Goal: Task Accomplishment & Management: Manage account settings

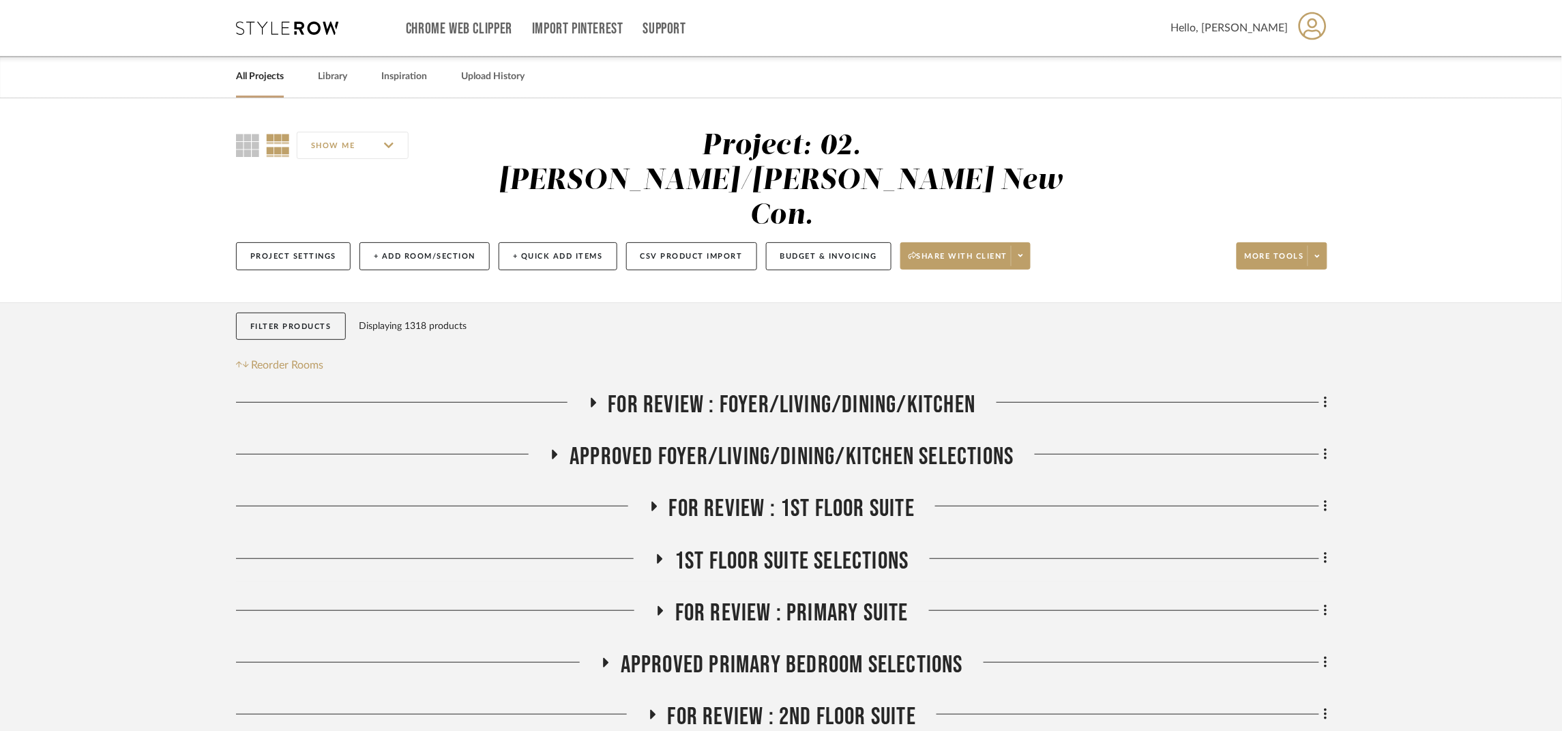
click at [767, 390] on span "FOR REVIEW : Foyer/Living/Dining/Kitchen" at bounding box center [793, 404] width 368 height 29
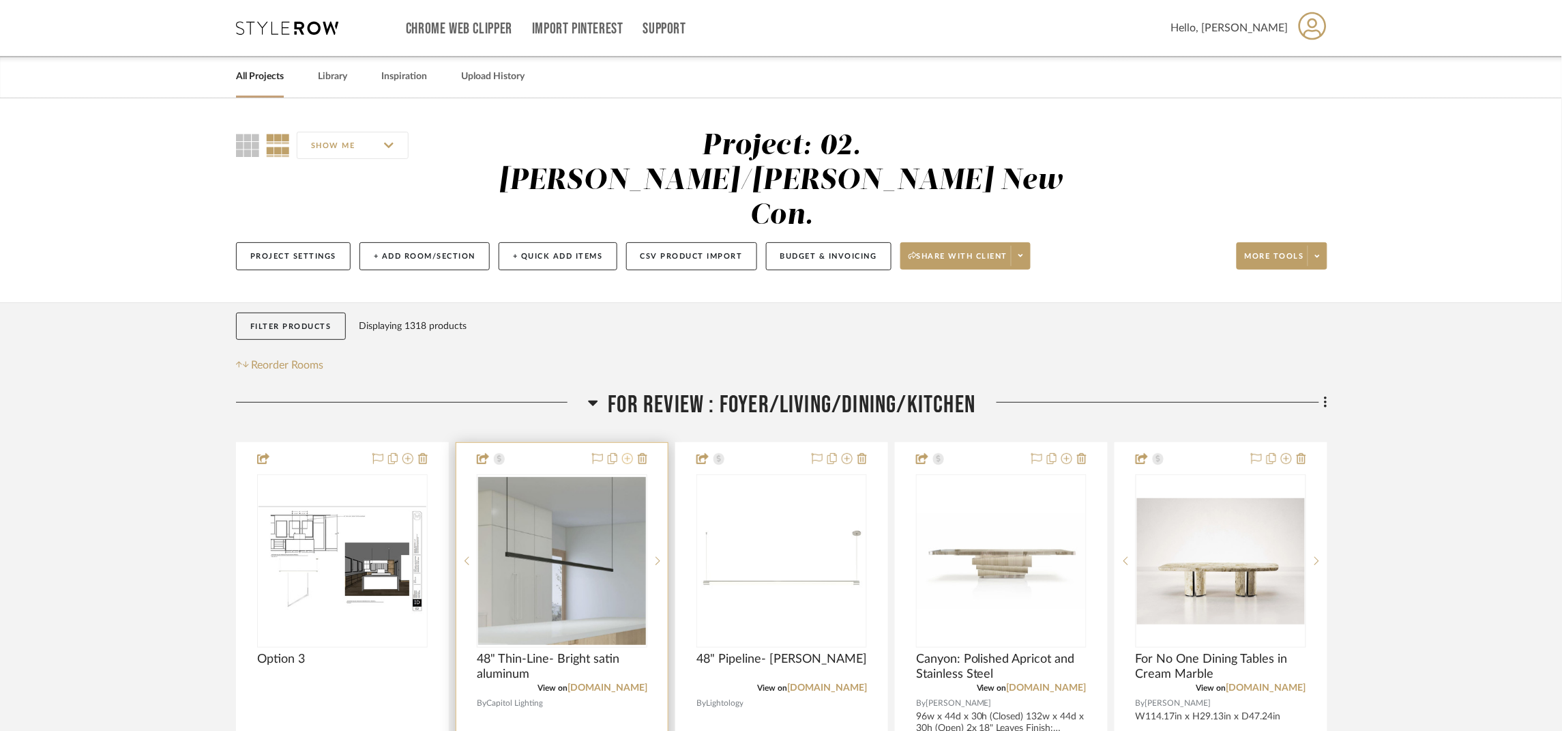
click at [630, 453] on icon at bounding box center [627, 458] width 11 height 11
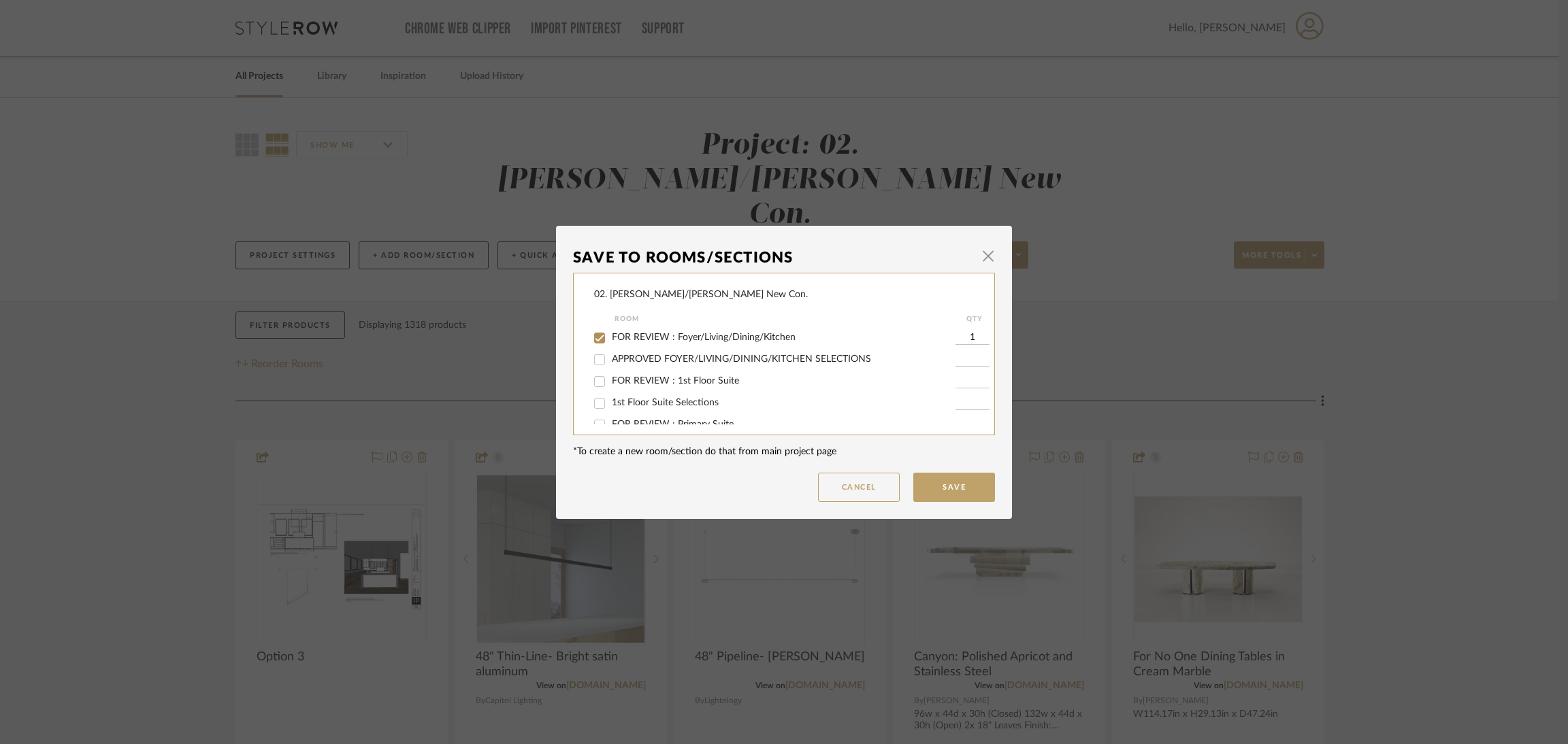
click at [639, 338] on span "FOR REVIEW : Foyer/Living/Dining/Kitchen" at bounding box center [703, 338] width 184 height 10
click at [610, 338] on input "FOR REVIEW : Foyer/Living/Dining/Kitchen" at bounding box center [599, 338] width 22 height 22
checkbox input "false"
click at [645, 408] on span "Will NOT Use" at bounding box center [640, 411] width 58 height 10
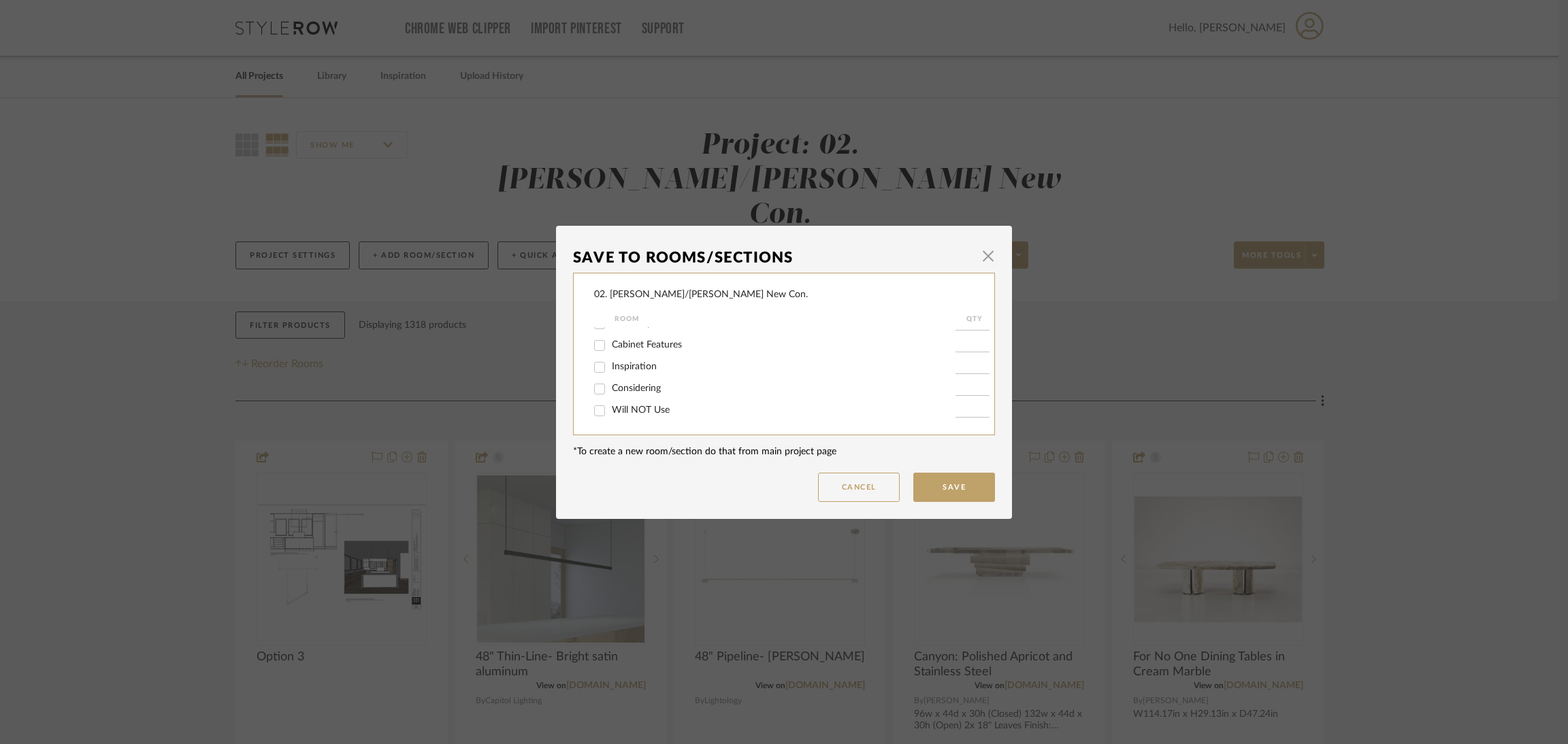
click at [610, 408] on input "Will NOT Use" at bounding box center [599, 411] width 22 height 22
checkbox input "true"
type input "1"
click at [920, 481] on button "Save" at bounding box center [955, 487] width 82 height 29
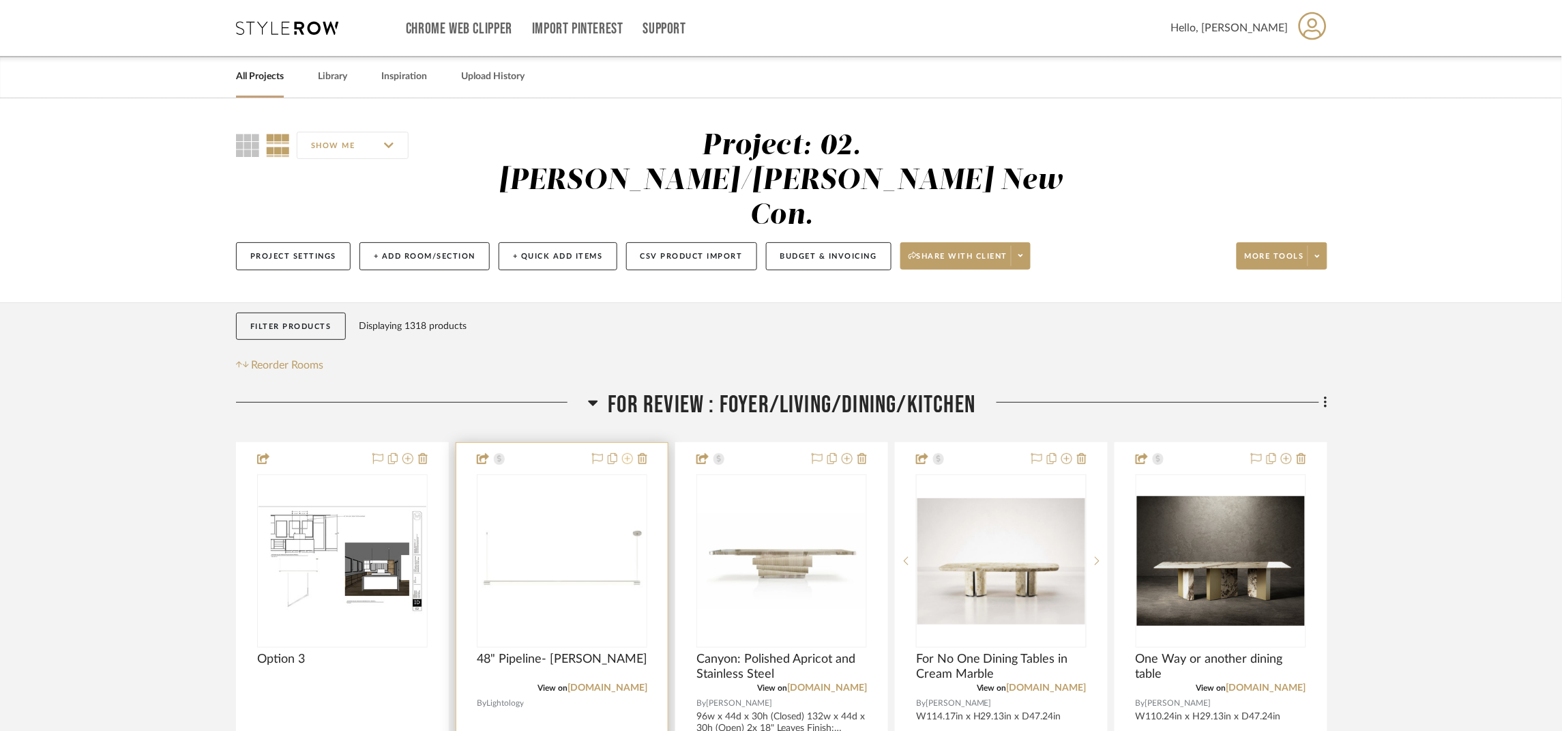
click at [627, 453] on icon at bounding box center [627, 458] width 11 height 11
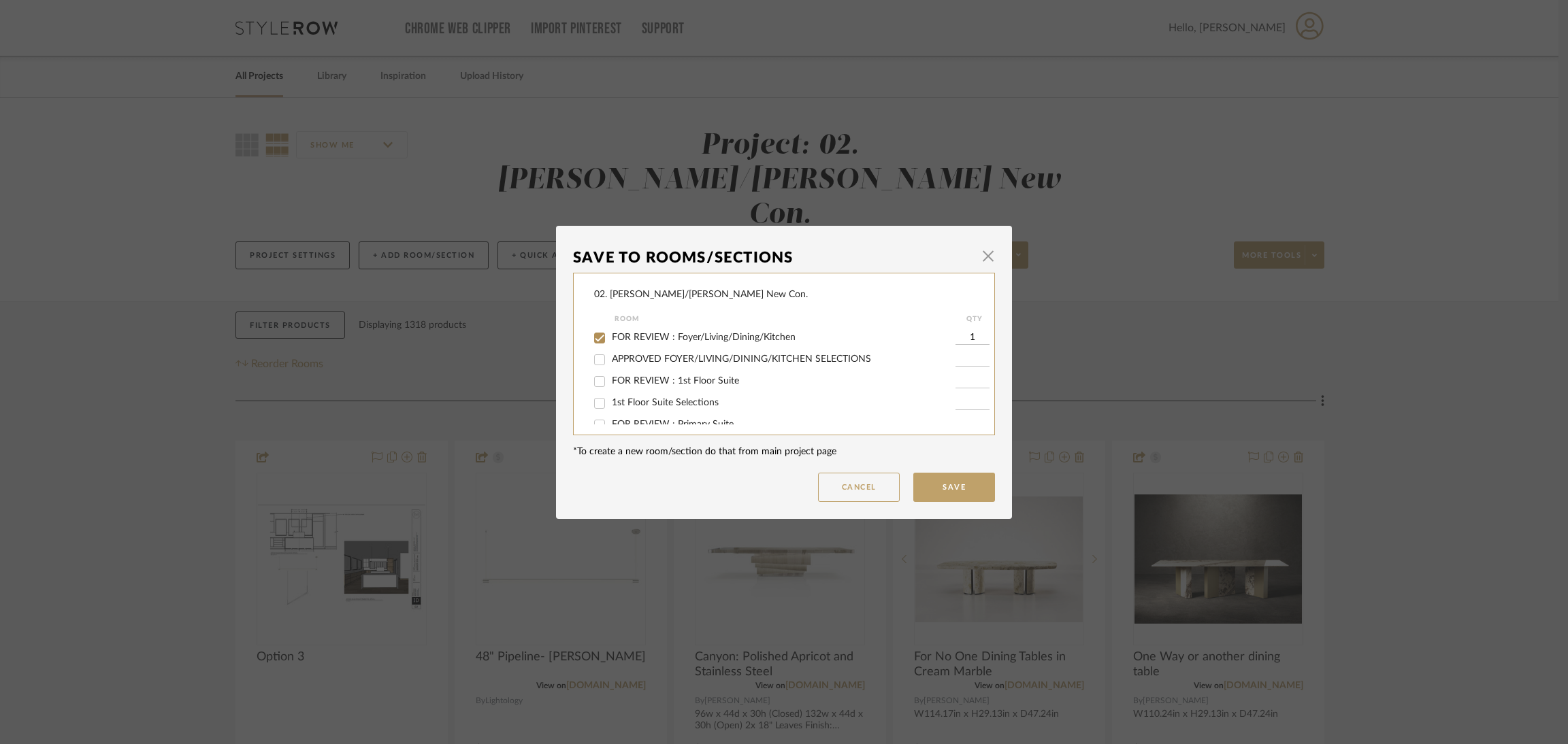
click at [638, 335] on span "FOR REVIEW : Foyer/Living/Dining/Kitchen" at bounding box center [703, 338] width 184 height 10
click at [610, 335] on input "FOR REVIEW : Foyer/Living/Dining/Kitchen" at bounding box center [599, 338] width 22 height 22
checkbox input "false"
click at [644, 405] on label "Will NOT Use" at bounding box center [783, 411] width 344 height 12
click at [610, 404] on input "Will NOT Use" at bounding box center [599, 411] width 22 height 22
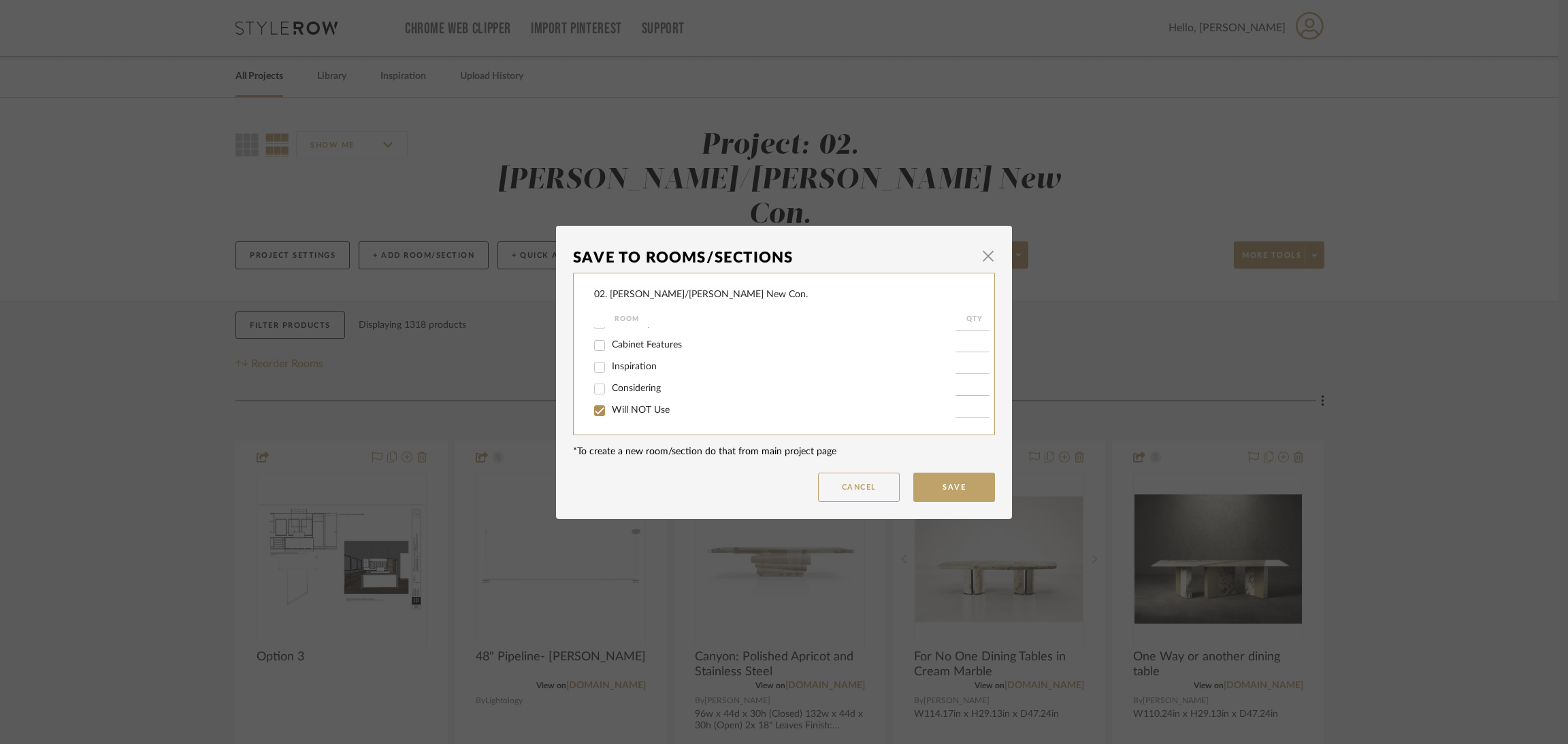
checkbox input "true"
type input "1"
click at [953, 479] on button "Save" at bounding box center [955, 487] width 82 height 29
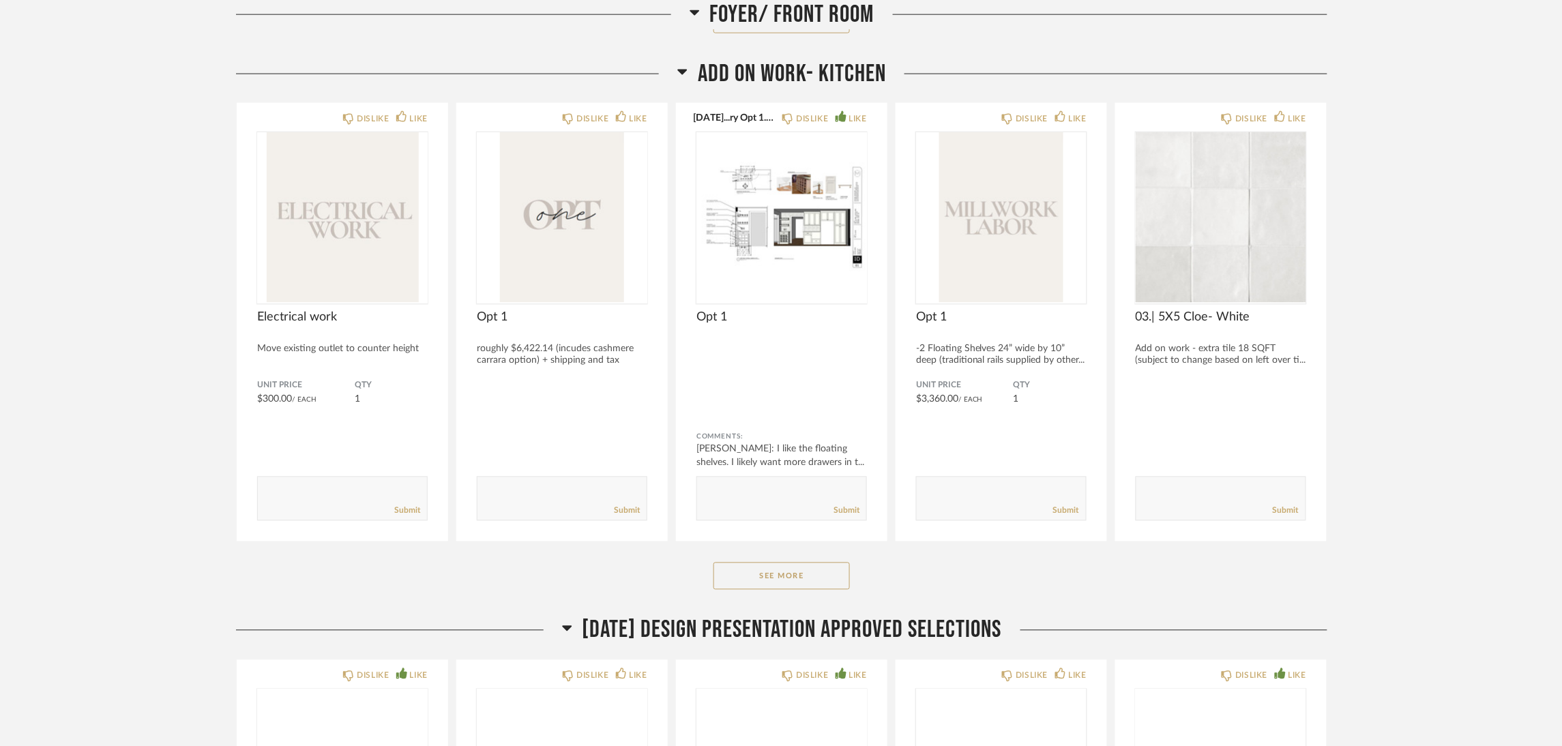
scroll to position [716, 0]
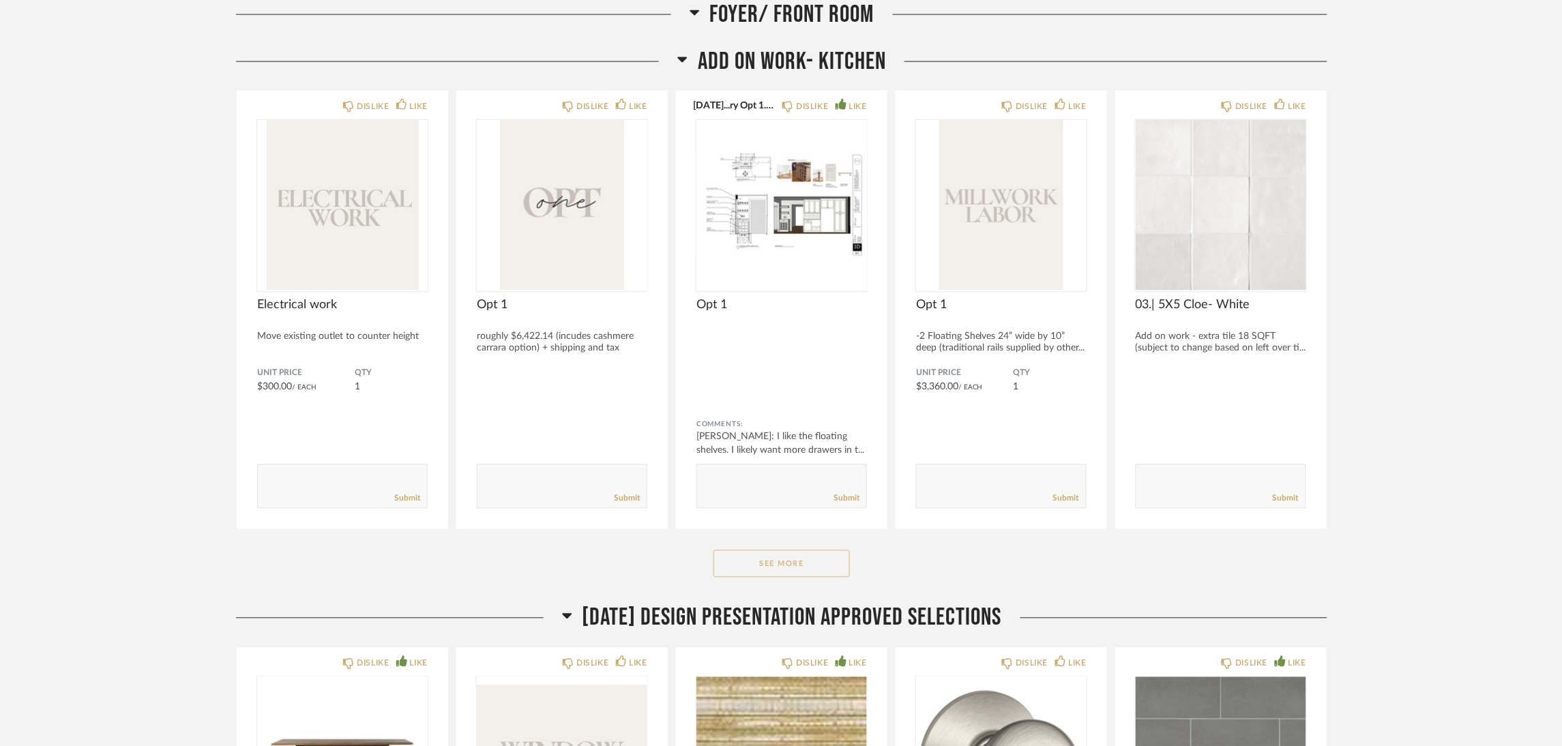
click at [798, 562] on button "See More" at bounding box center [782, 564] width 136 height 27
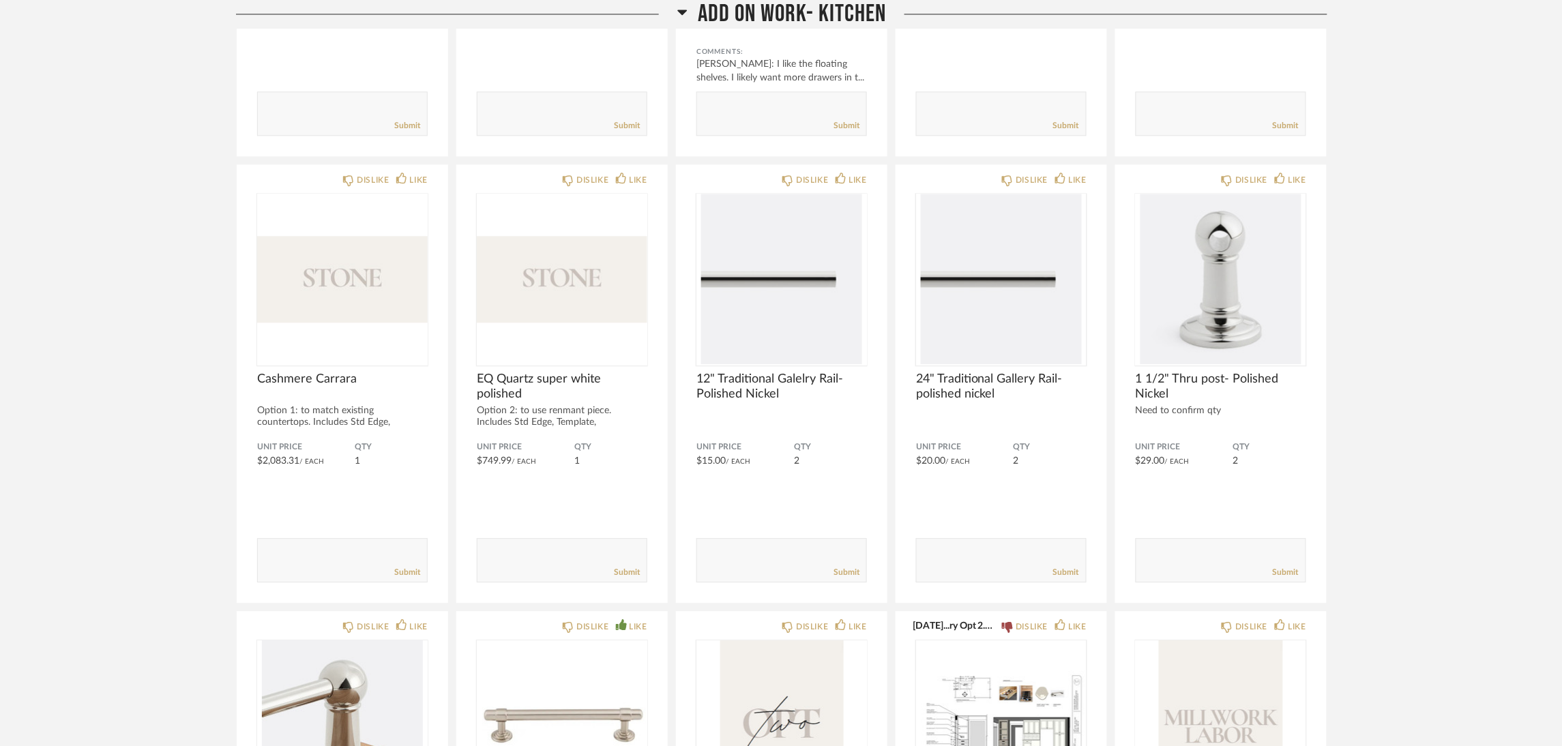
scroll to position [1125, 0]
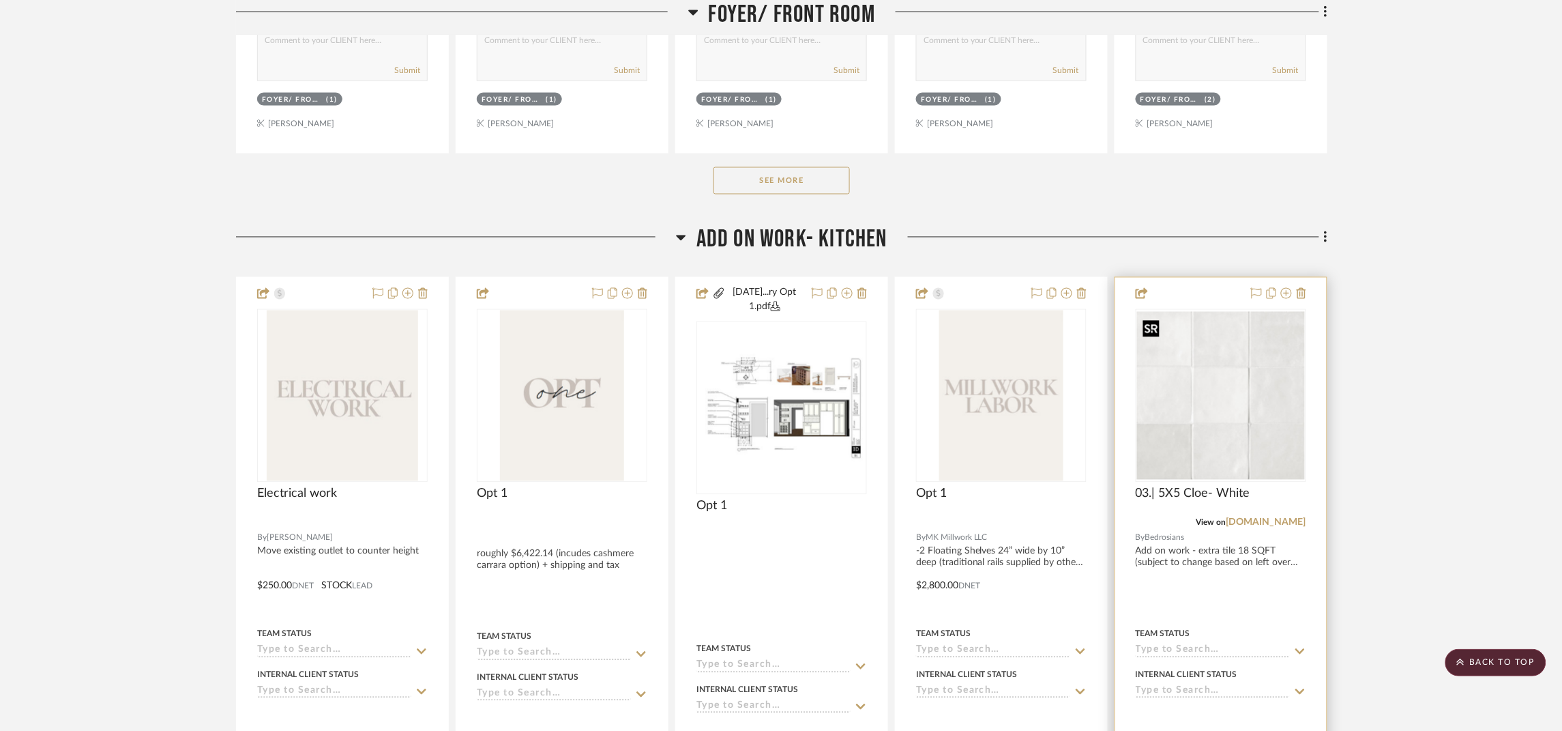
click at [1217, 405] on img "0" at bounding box center [1221, 396] width 168 height 168
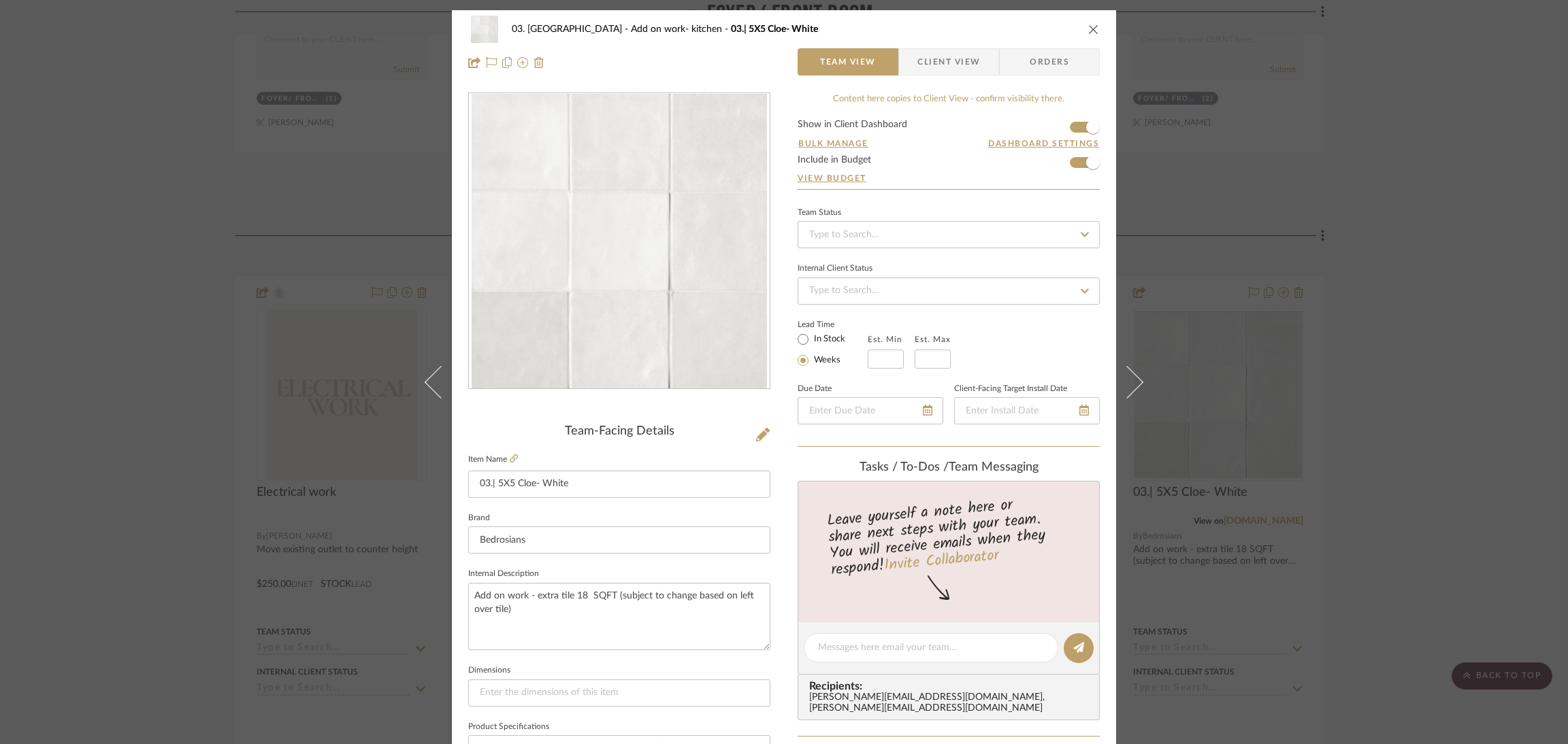
click at [929, 51] on span "Client View" at bounding box center [949, 61] width 63 height 27
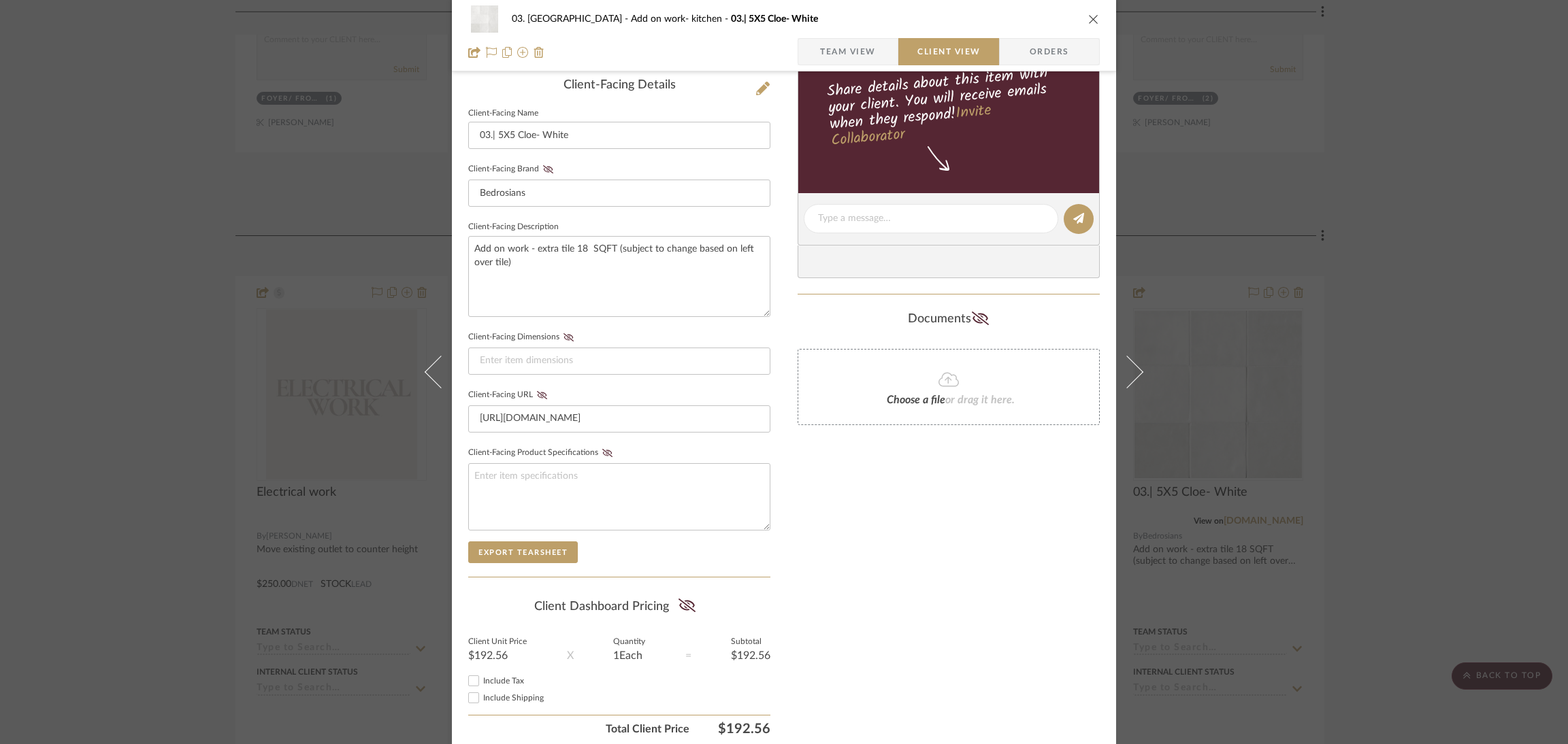
scroll to position [392, 0]
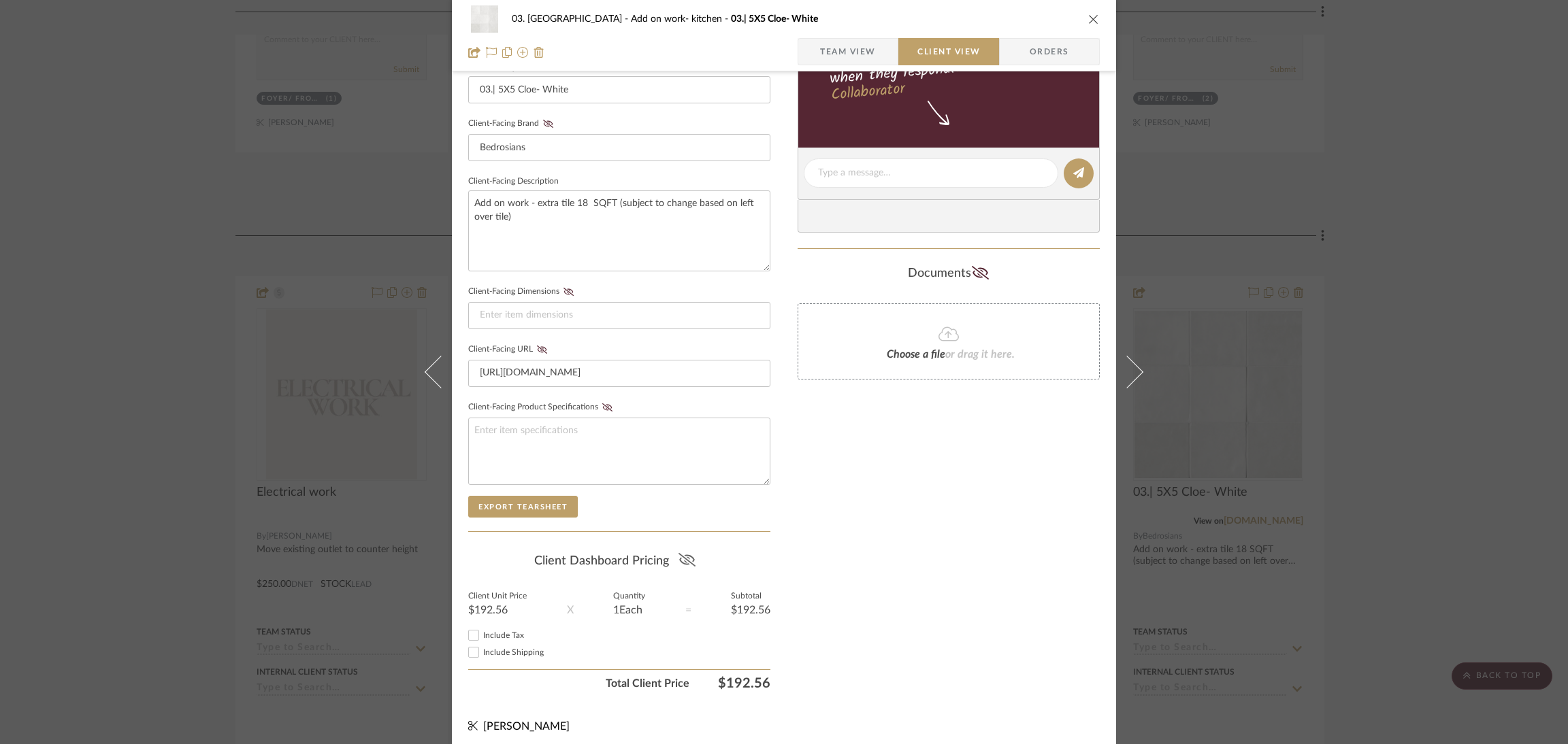
click at [680, 554] on icon at bounding box center [686, 560] width 17 height 14
click at [1423, 391] on div "03. Schilling Add on work- kitchen 03.| 5X5 Cloe- White Team View Client View O…" at bounding box center [784, 372] width 1568 height 744
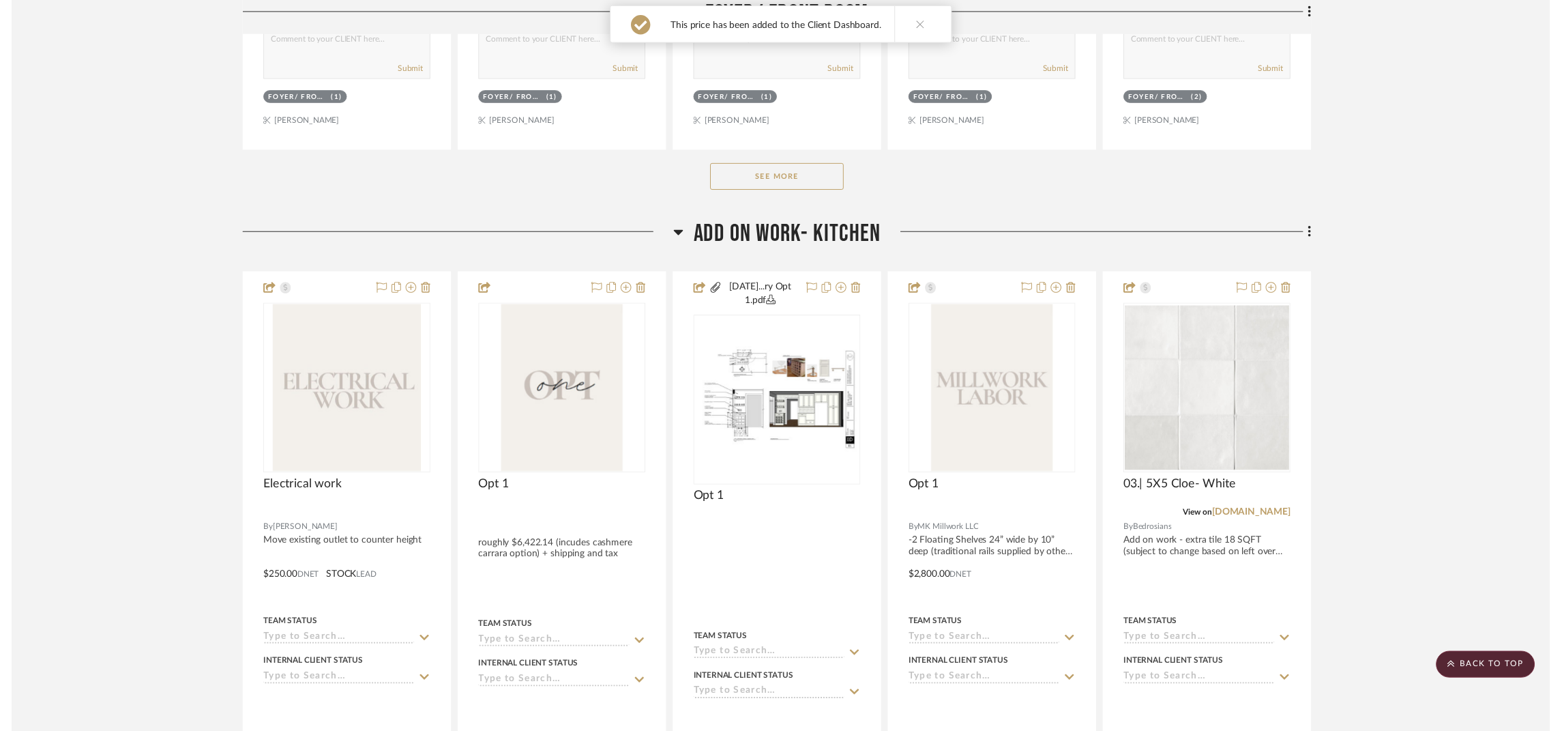
scroll to position [817, 0]
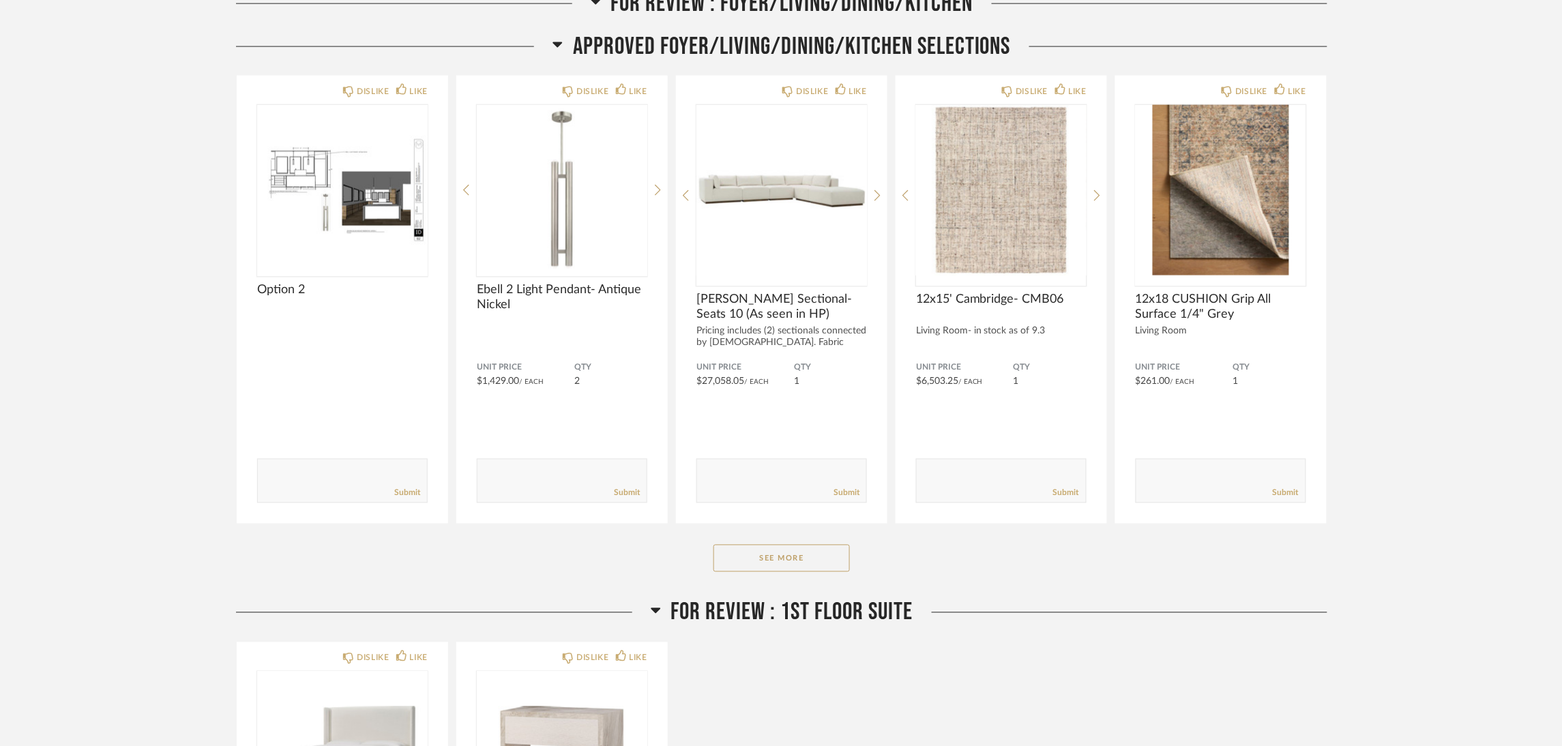
scroll to position [819, 0]
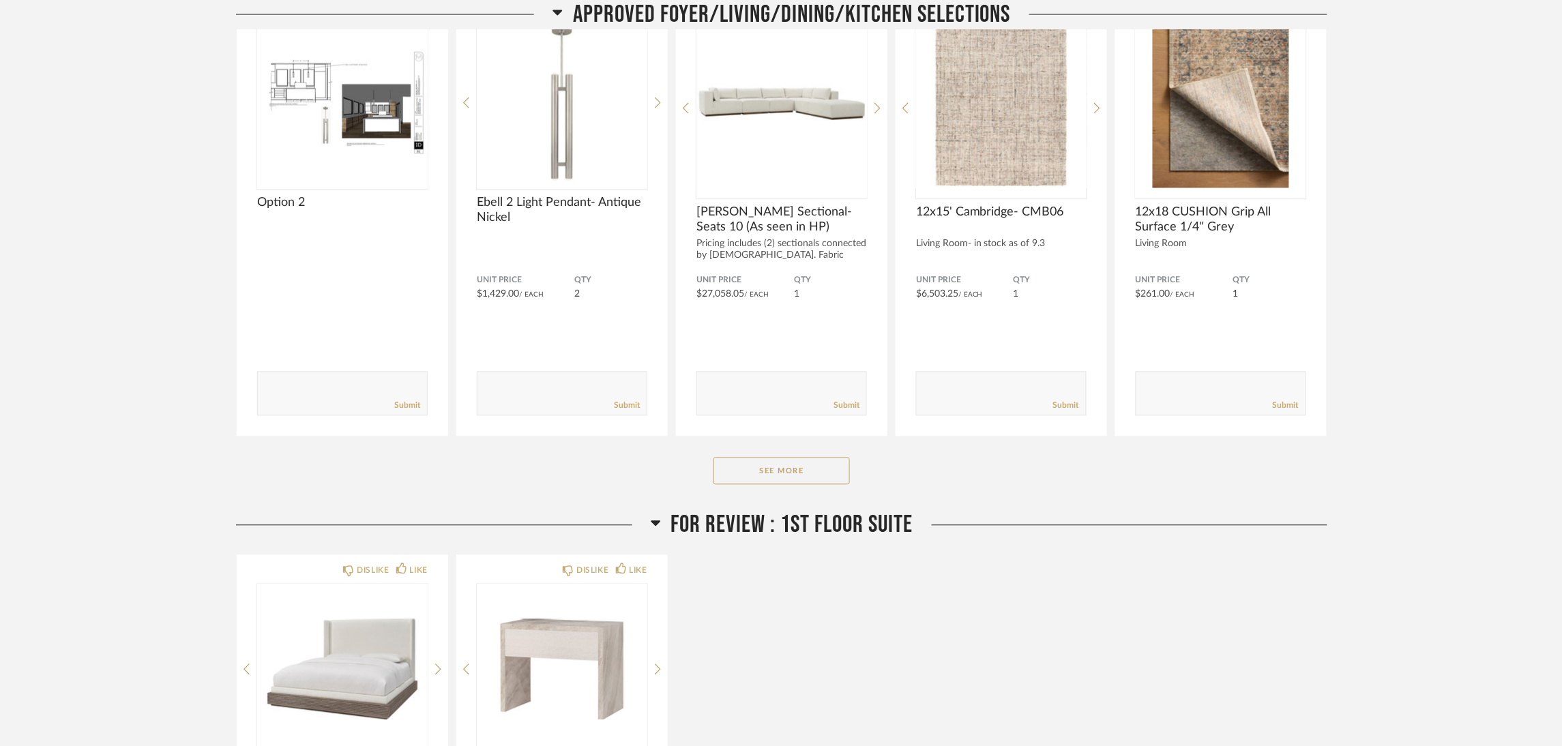
click at [793, 454] on div "APPROVED FOYER/LIVING/DINING/KITCHEN SELECTIONS DISLIKE LIKE Option 2 Comments:…" at bounding box center [782, 228] width 1092 height 566
click at [796, 462] on button "See More" at bounding box center [782, 471] width 136 height 27
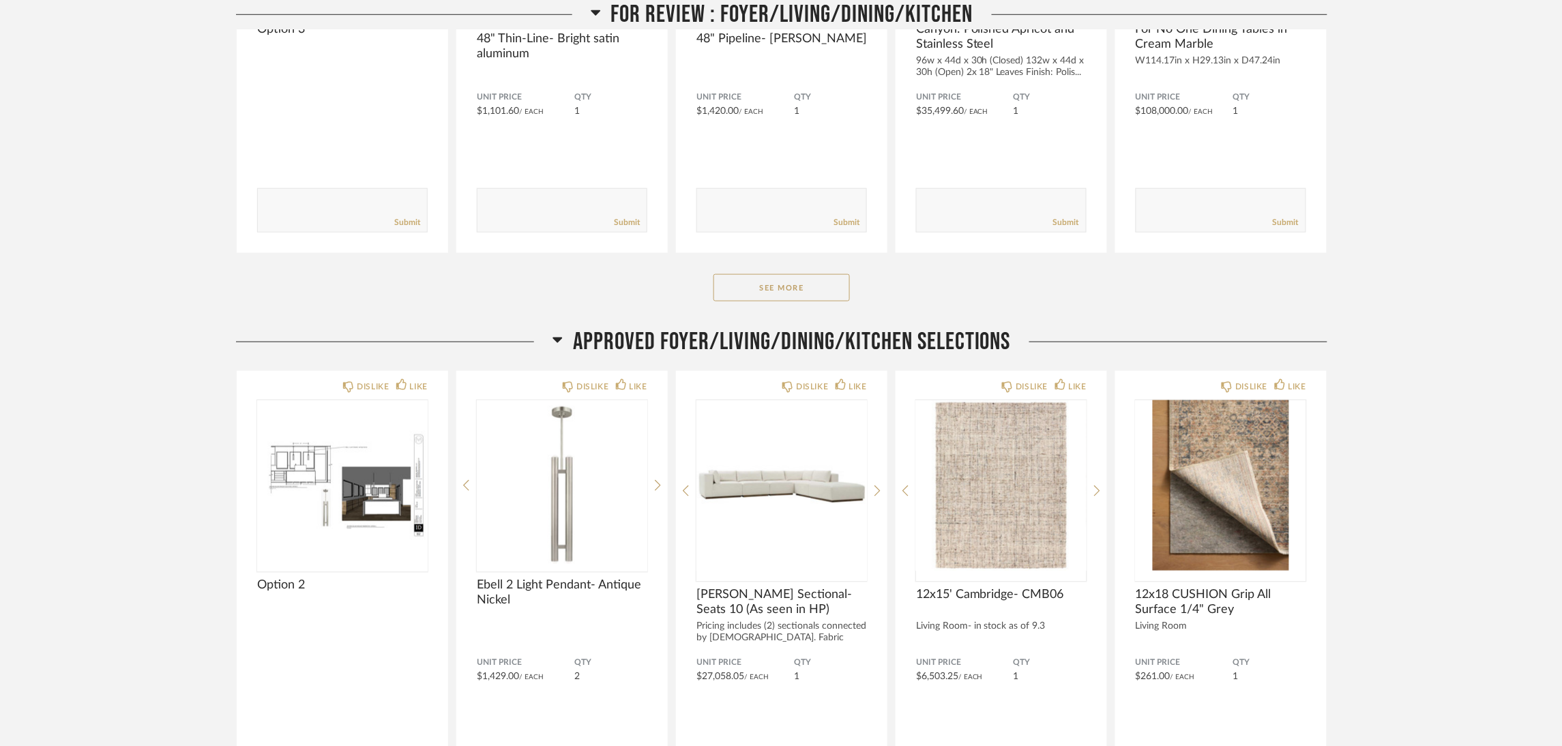
scroll to position [102, 0]
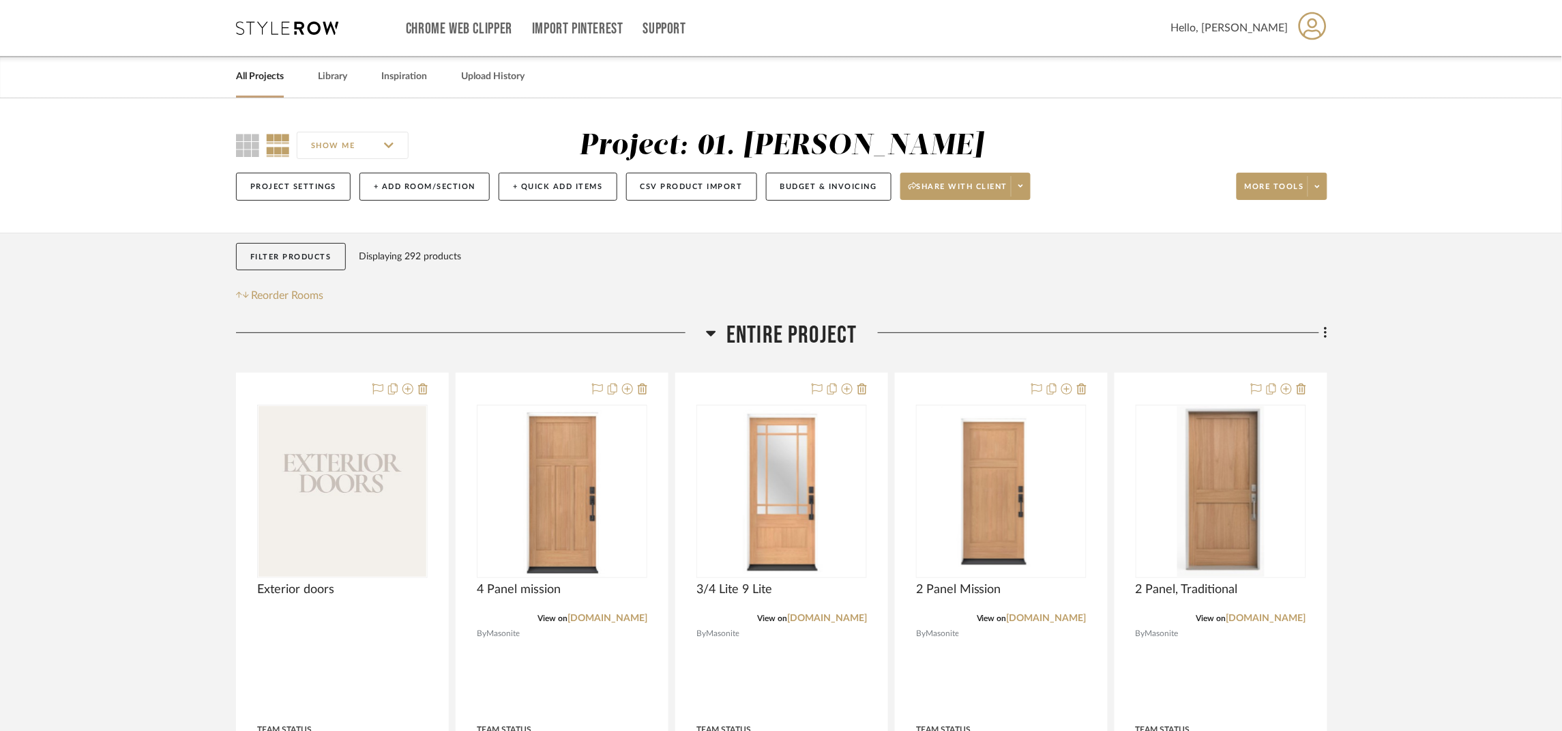
click at [259, 78] on link "All Projects" at bounding box center [260, 77] width 48 height 18
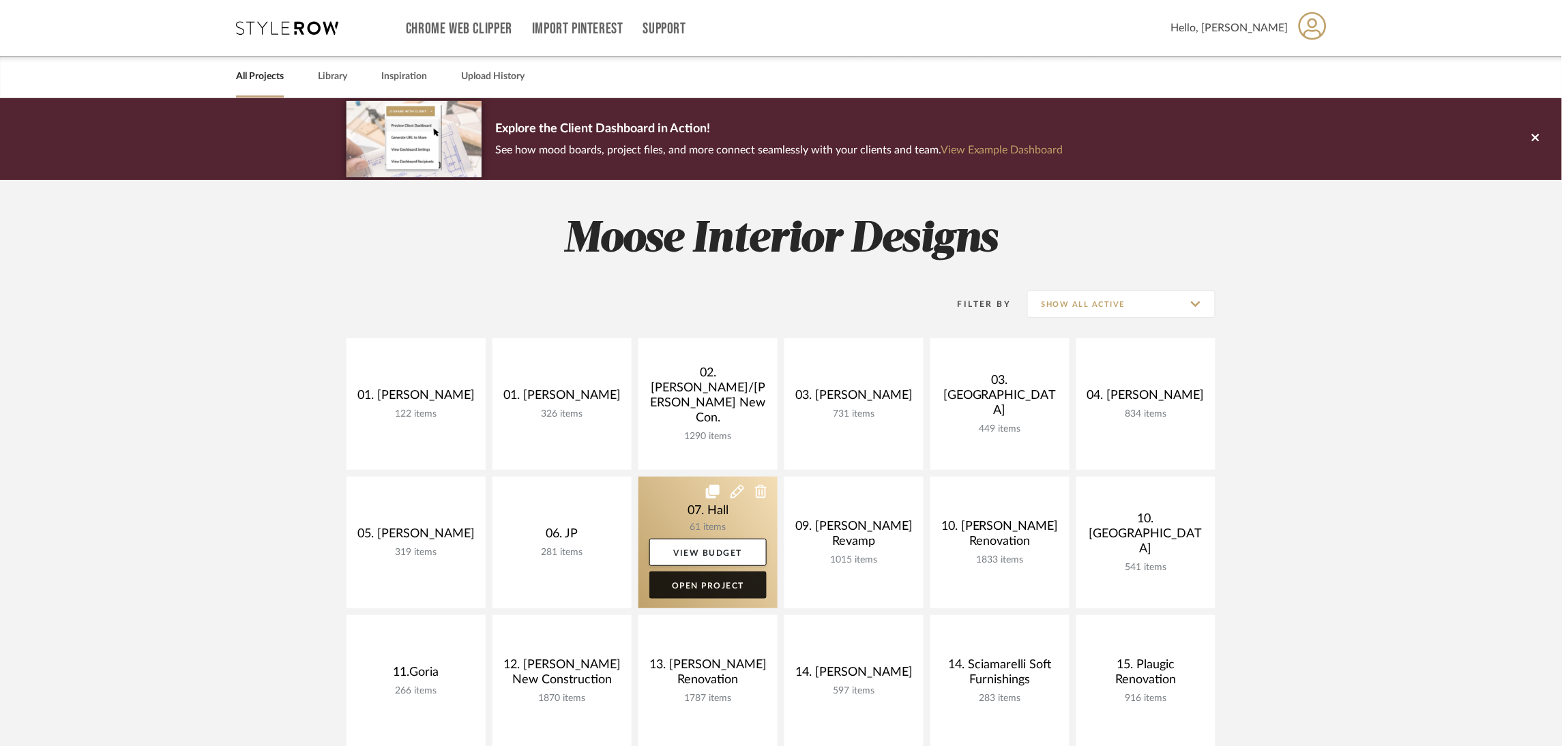
click at [746, 586] on link "Open Project" at bounding box center [708, 585] width 117 height 27
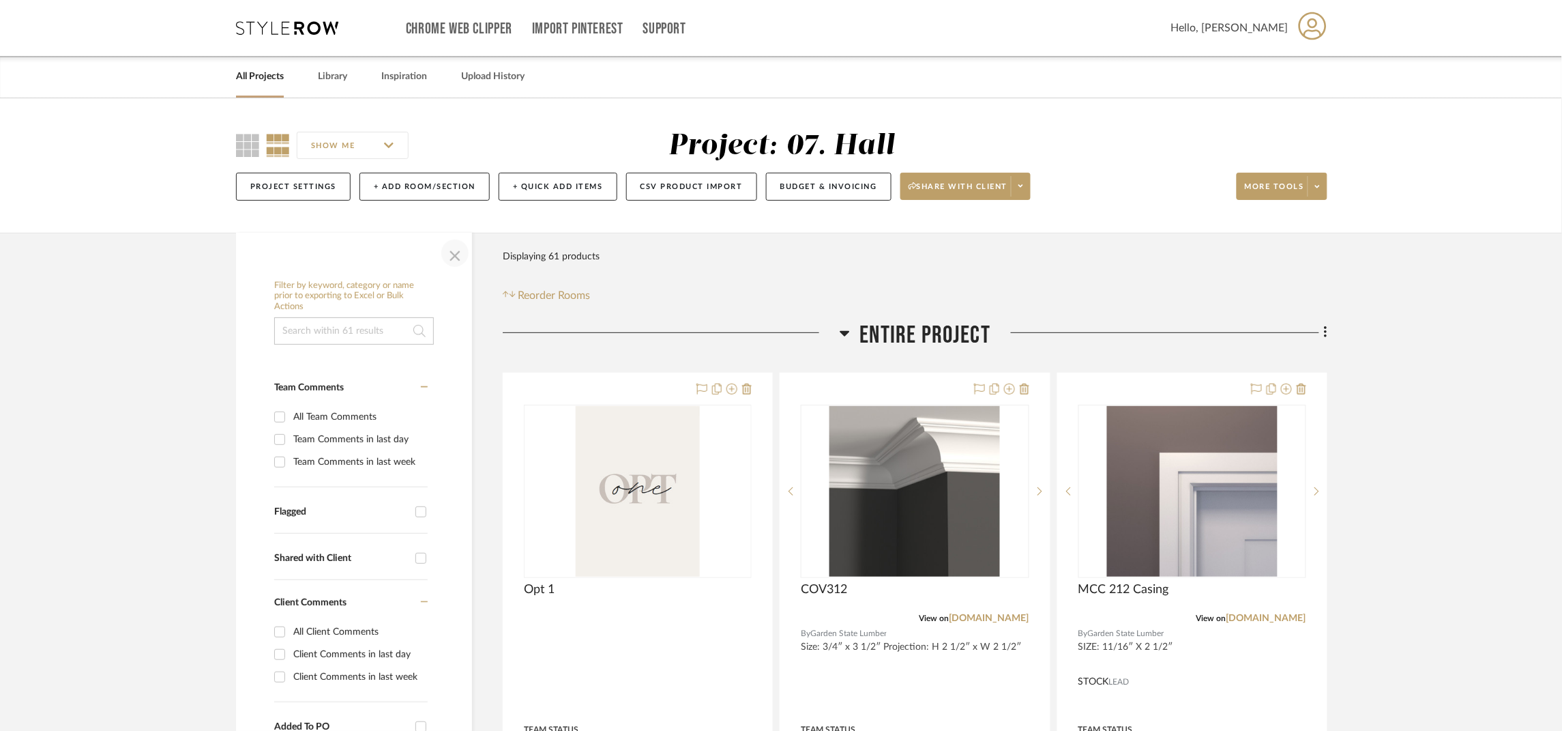
click at [456, 247] on span "button" at bounding box center [455, 253] width 33 height 33
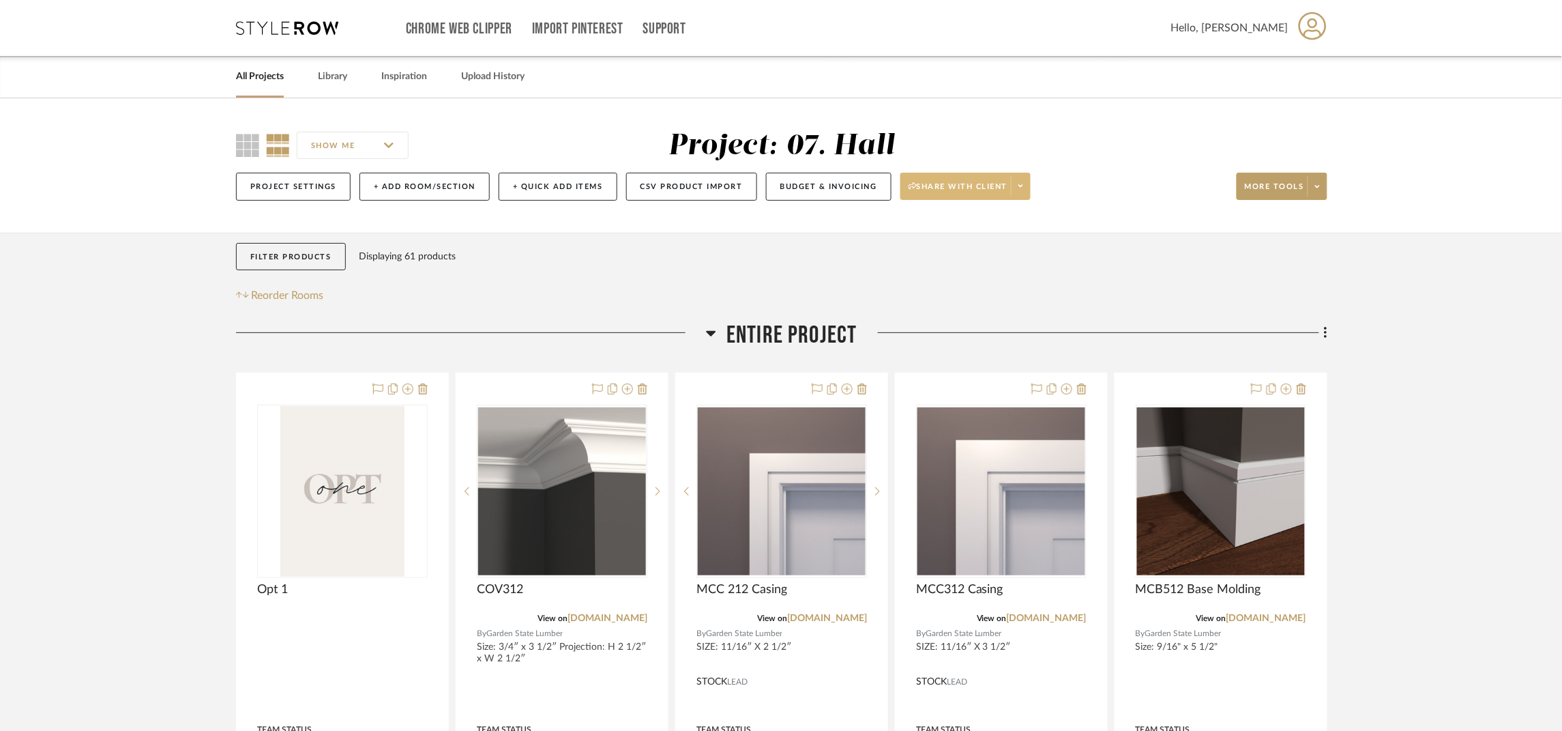
click at [986, 182] on span "Share with client" at bounding box center [959, 191] width 100 height 20
click at [998, 223] on span "Preview Client Dashboard" at bounding box center [972, 226] width 117 height 12
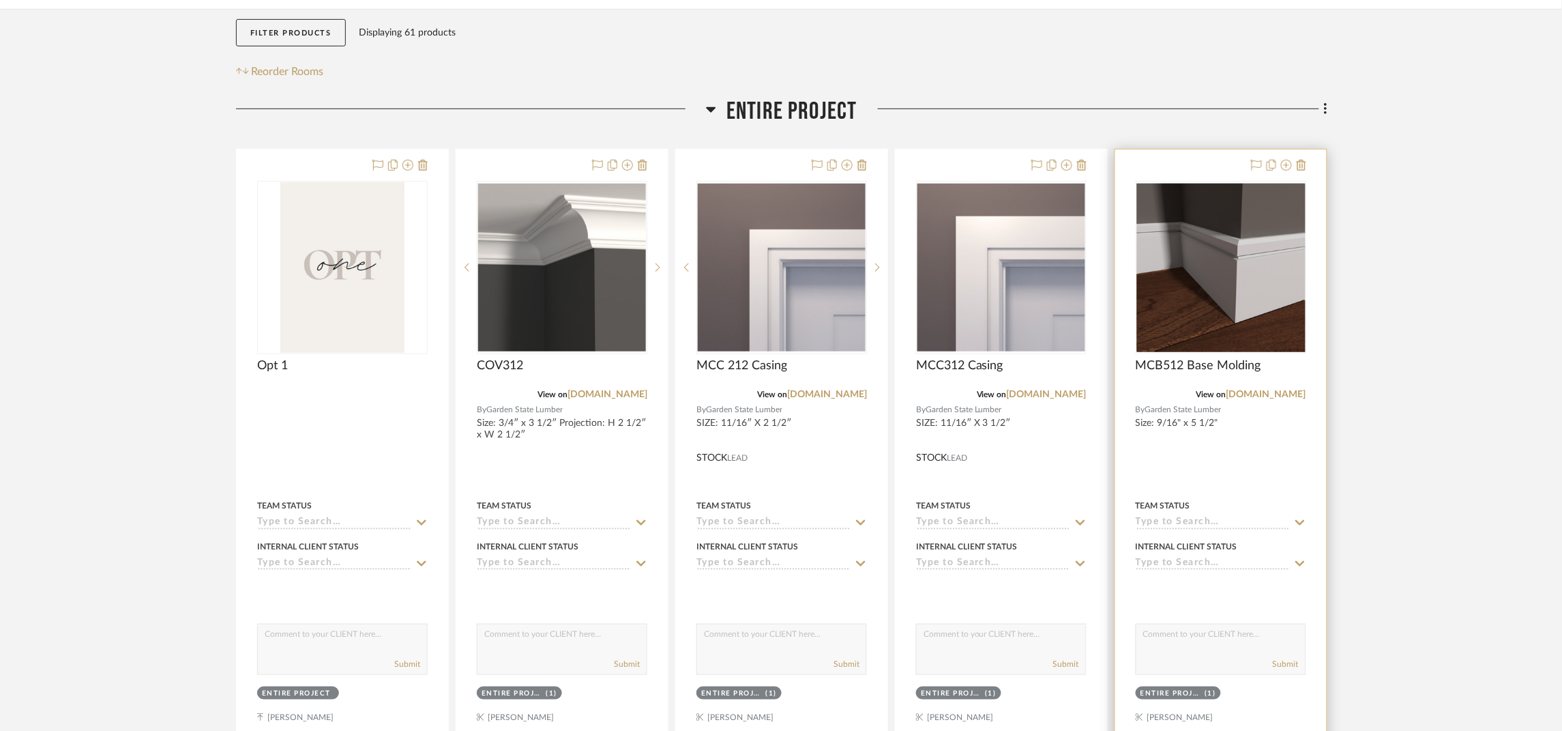
scroll to position [306, 0]
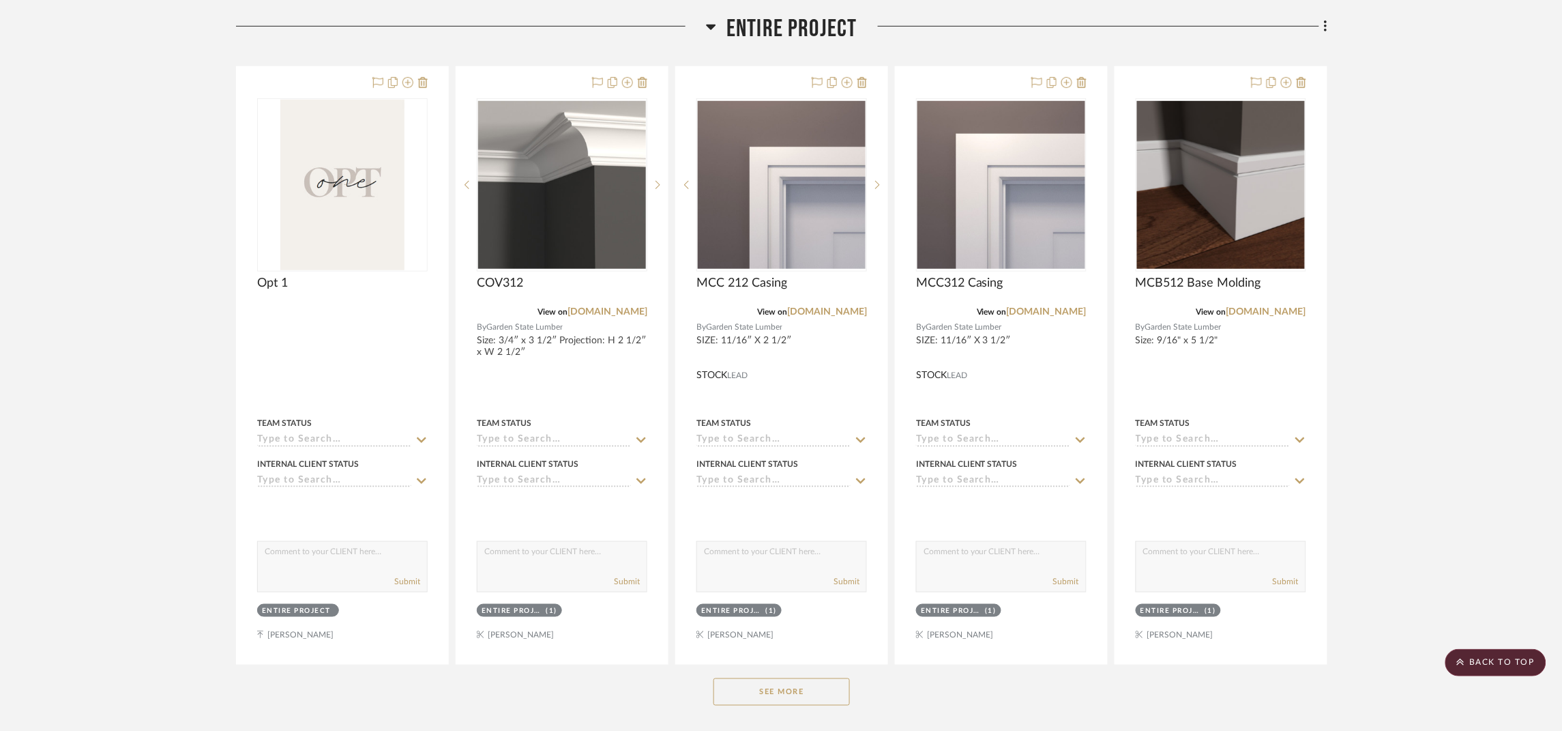
click at [830, 682] on button "See More" at bounding box center [782, 691] width 136 height 27
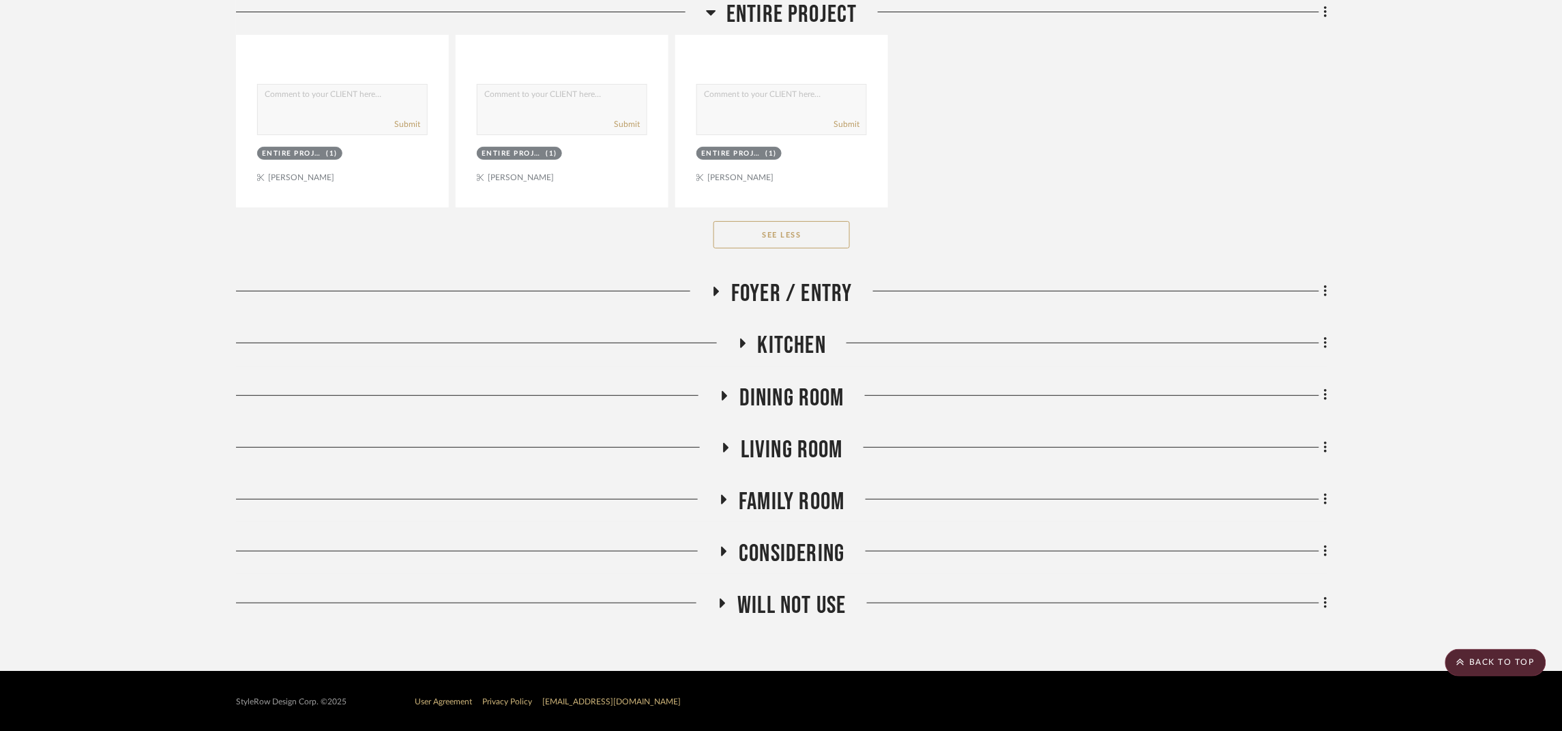
scroll to position [1979, 0]
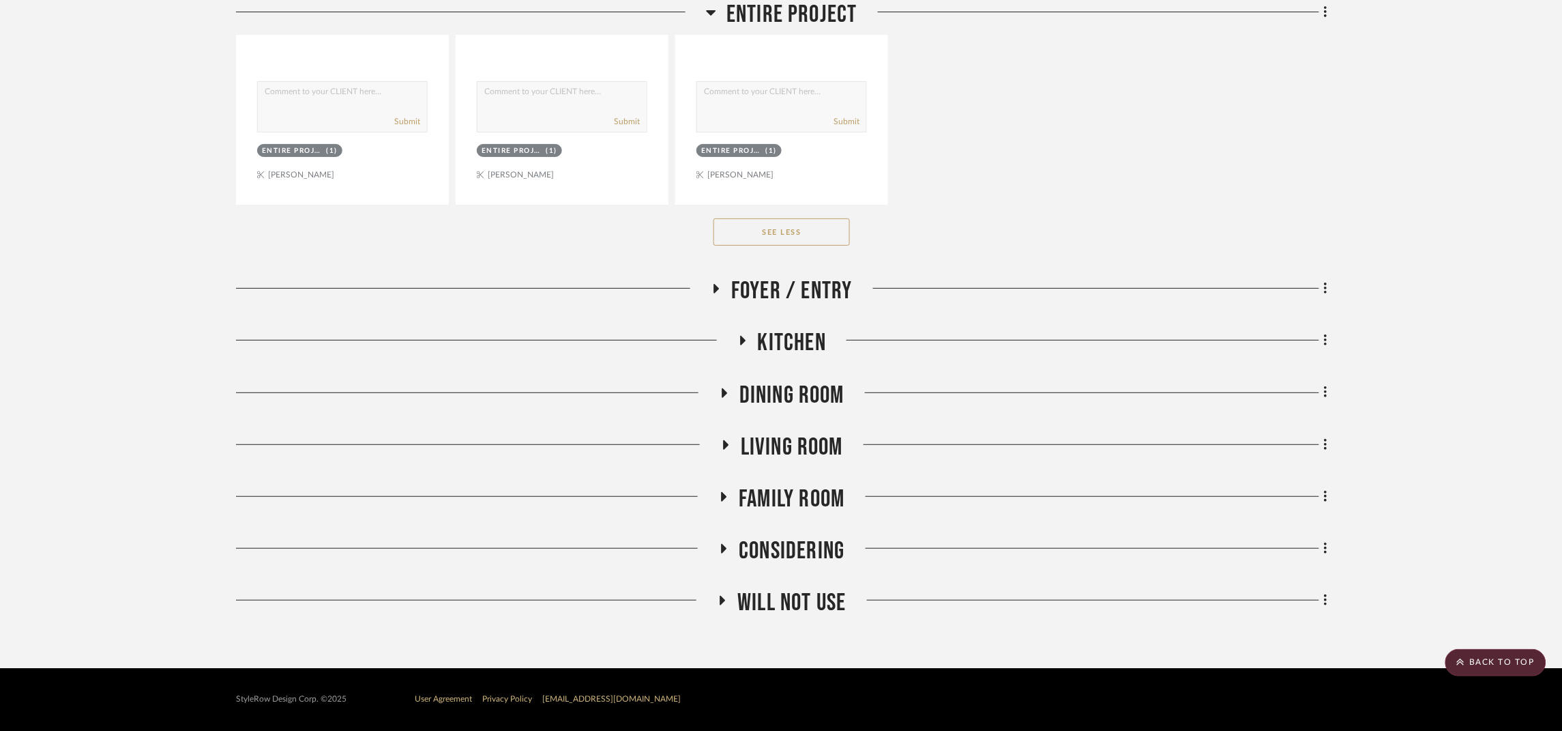
click at [828, 298] on span "Foyer / Entry" at bounding box center [791, 290] width 121 height 29
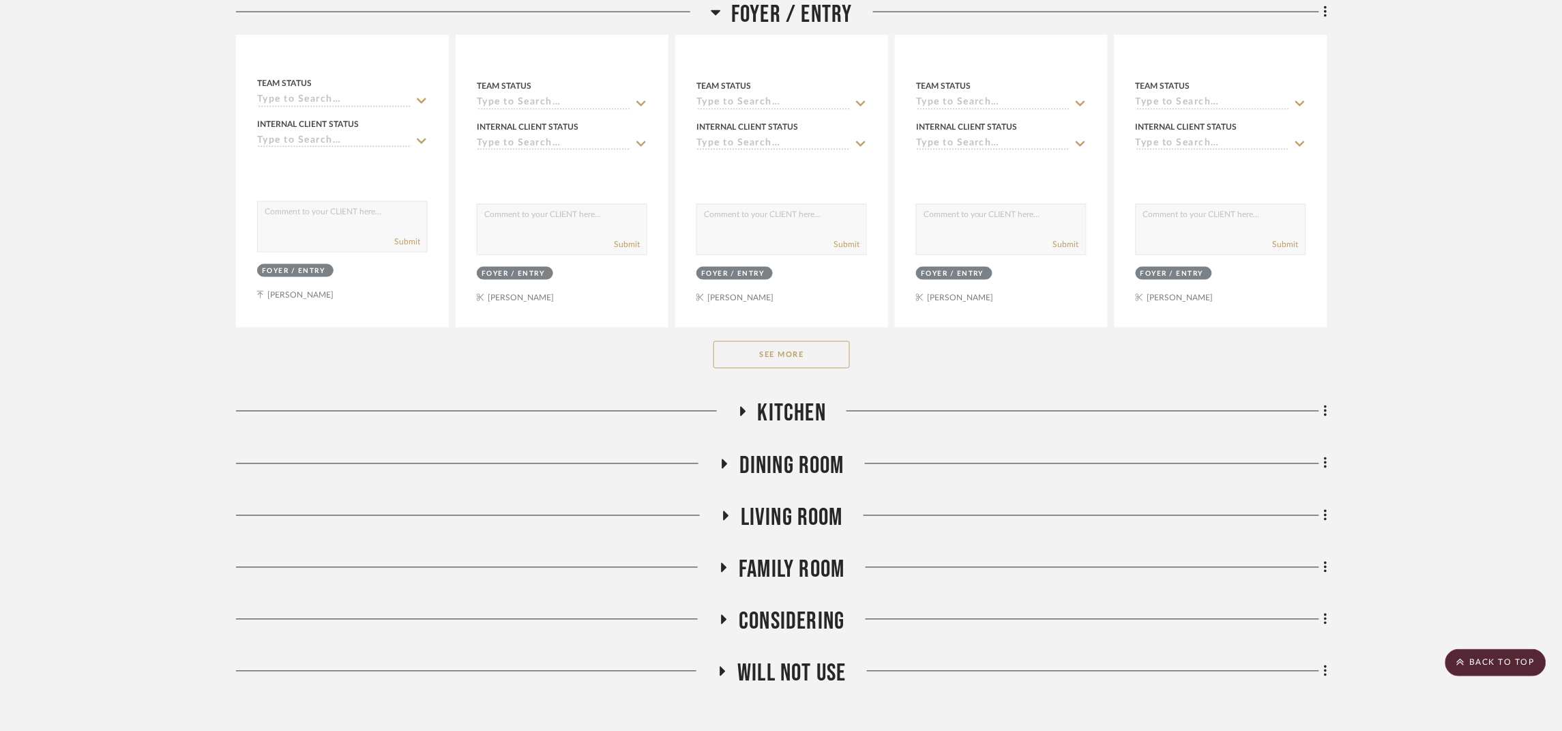
scroll to position [2593, 0]
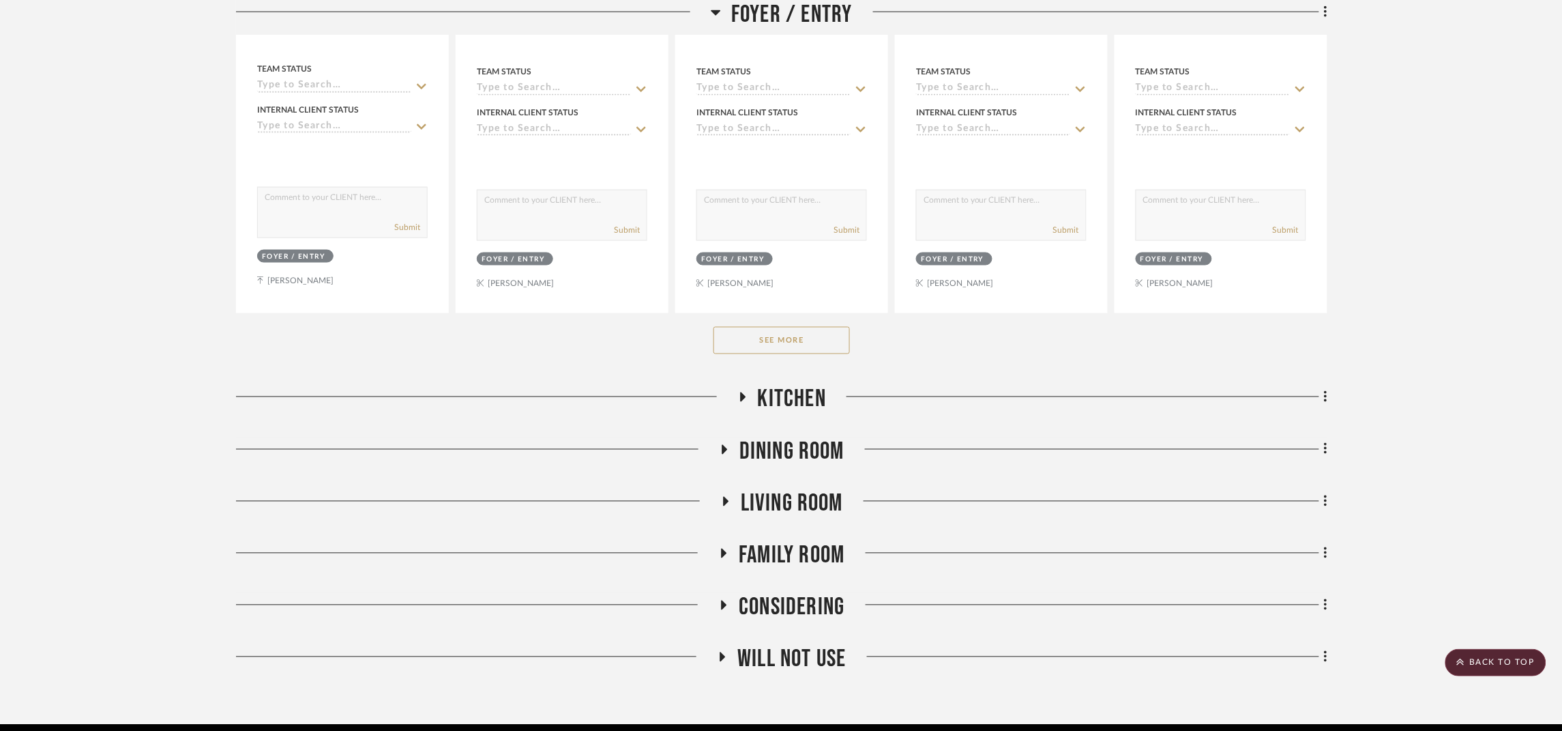
click at [750, 347] on button "See More" at bounding box center [782, 340] width 136 height 27
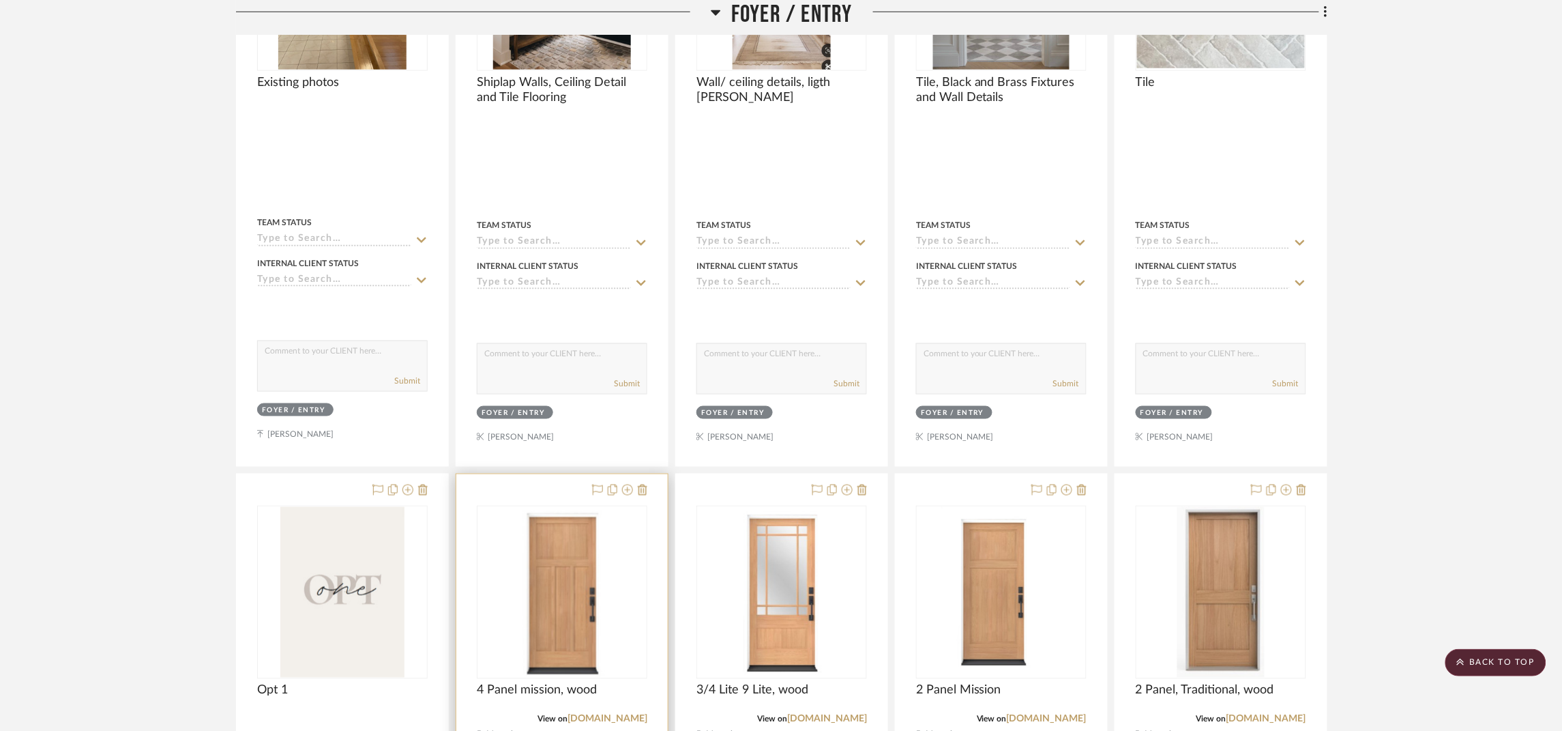
scroll to position [2695, 0]
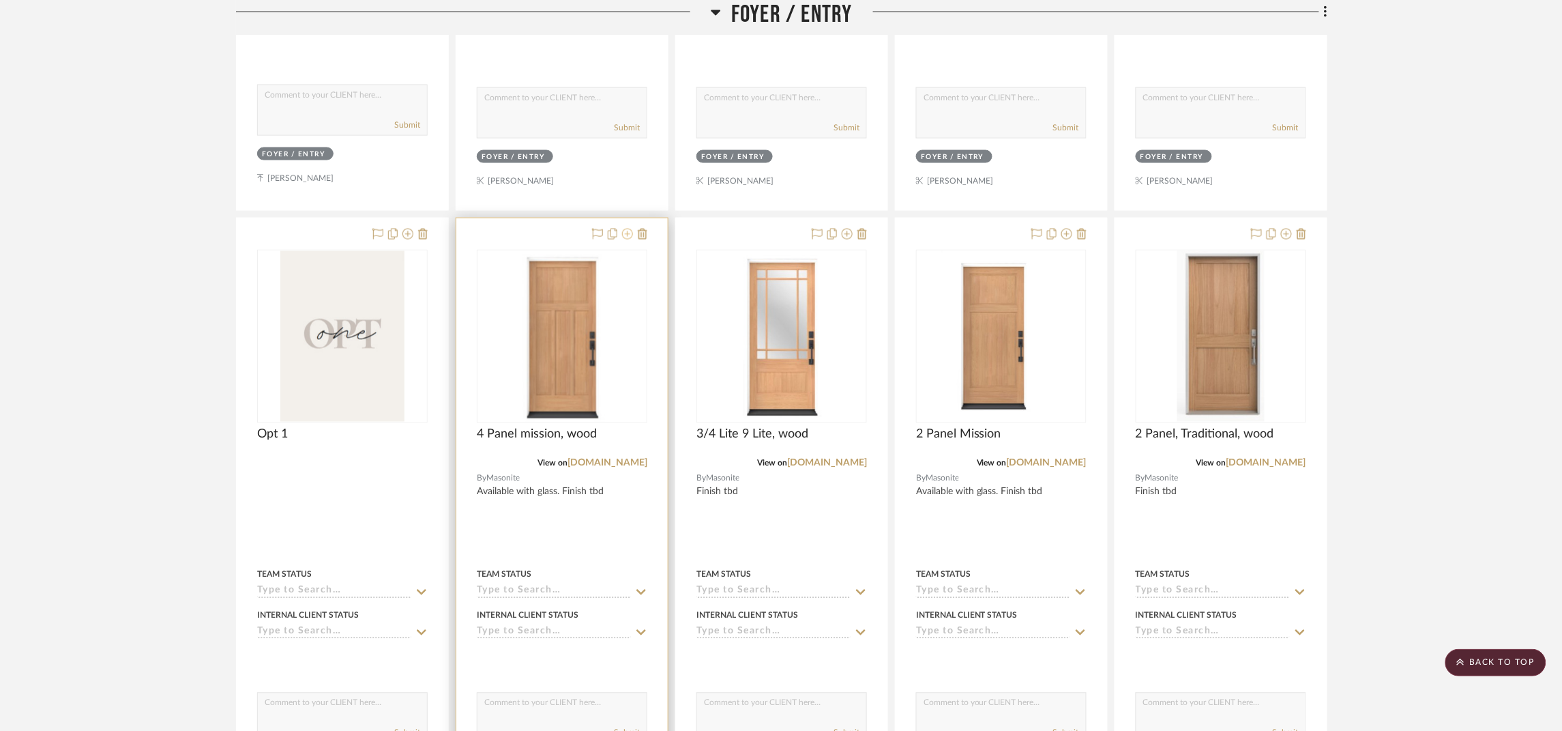
click at [628, 235] on icon at bounding box center [627, 234] width 11 height 11
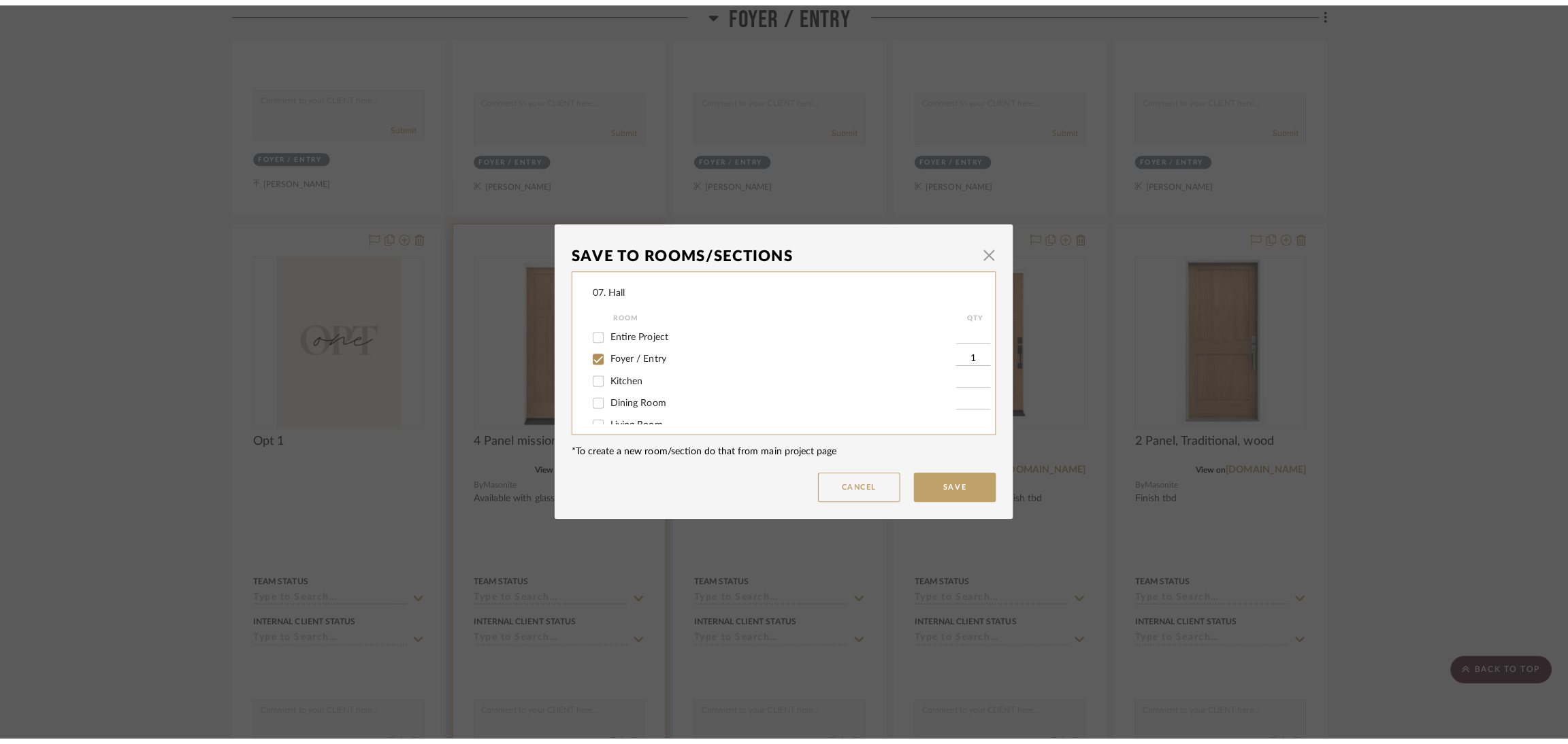
scroll to position [0, 0]
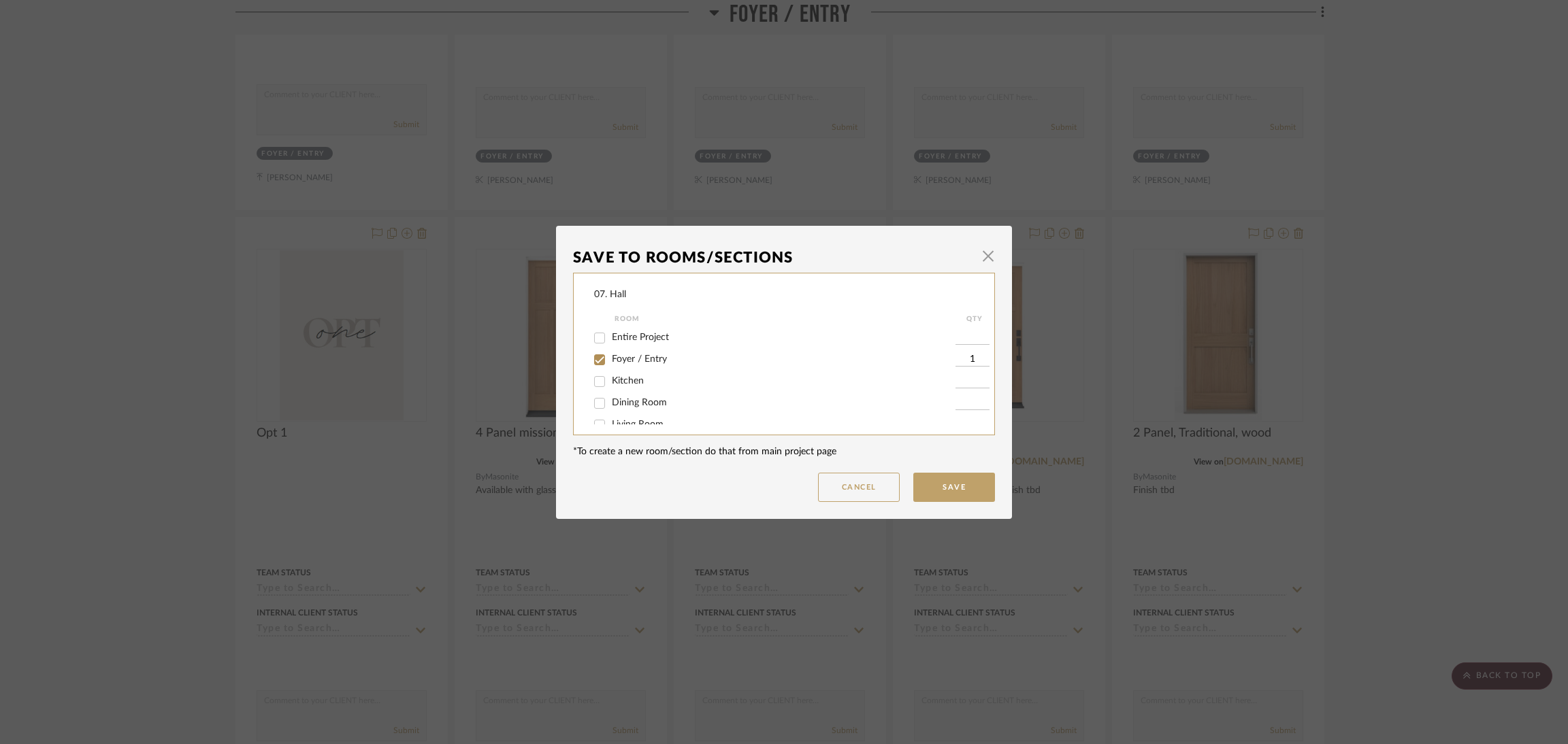
click at [645, 364] on label "Foyer / Entry" at bounding box center [783, 360] width 344 height 12
click at [610, 364] on input "Foyer / Entry" at bounding box center [599, 360] width 22 height 22
checkbox input "false"
click at [634, 389] on span "Considering" at bounding box center [635, 389] width 49 height 10
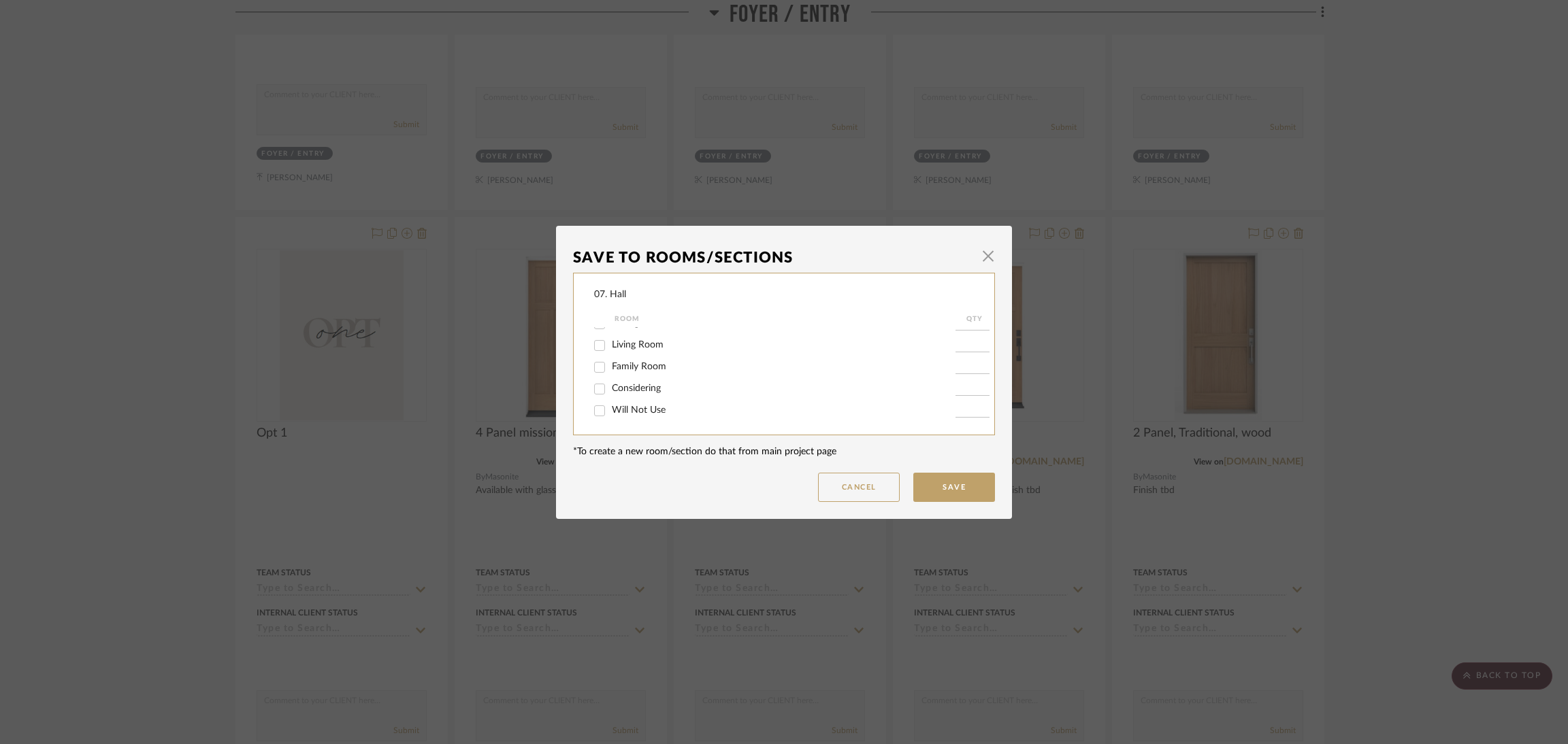
click at [610, 389] on input "Considering" at bounding box center [599, 389] width 22 height 22
checkbox input "true"
type input "1"
click at [944, 475] on button "Save" at bounding box center [955, 487] width 82 height 29
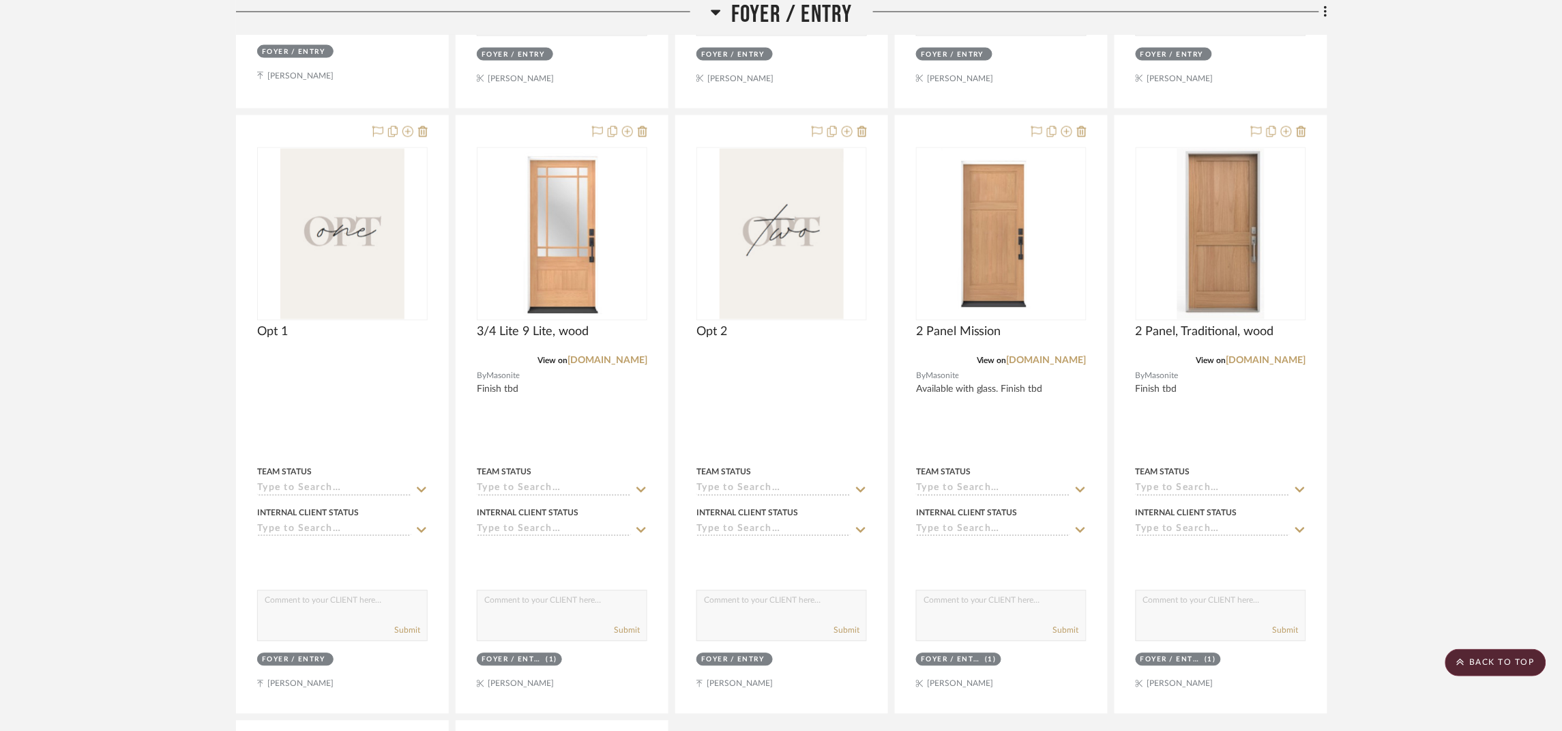
scroll to position [2797, 0]
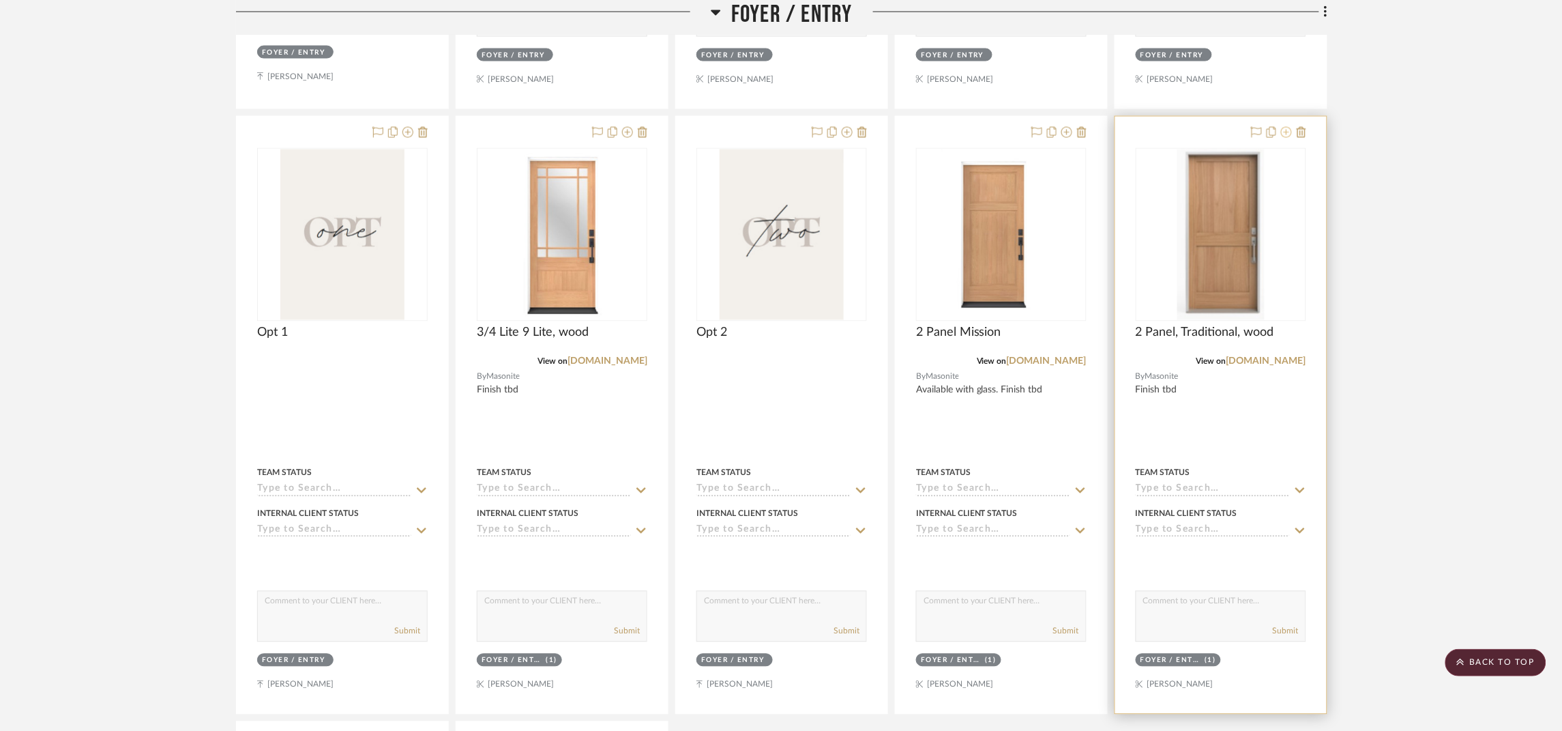
click at [1287, 138] on icon at bounding box center [1286, 132] width 11 height 11
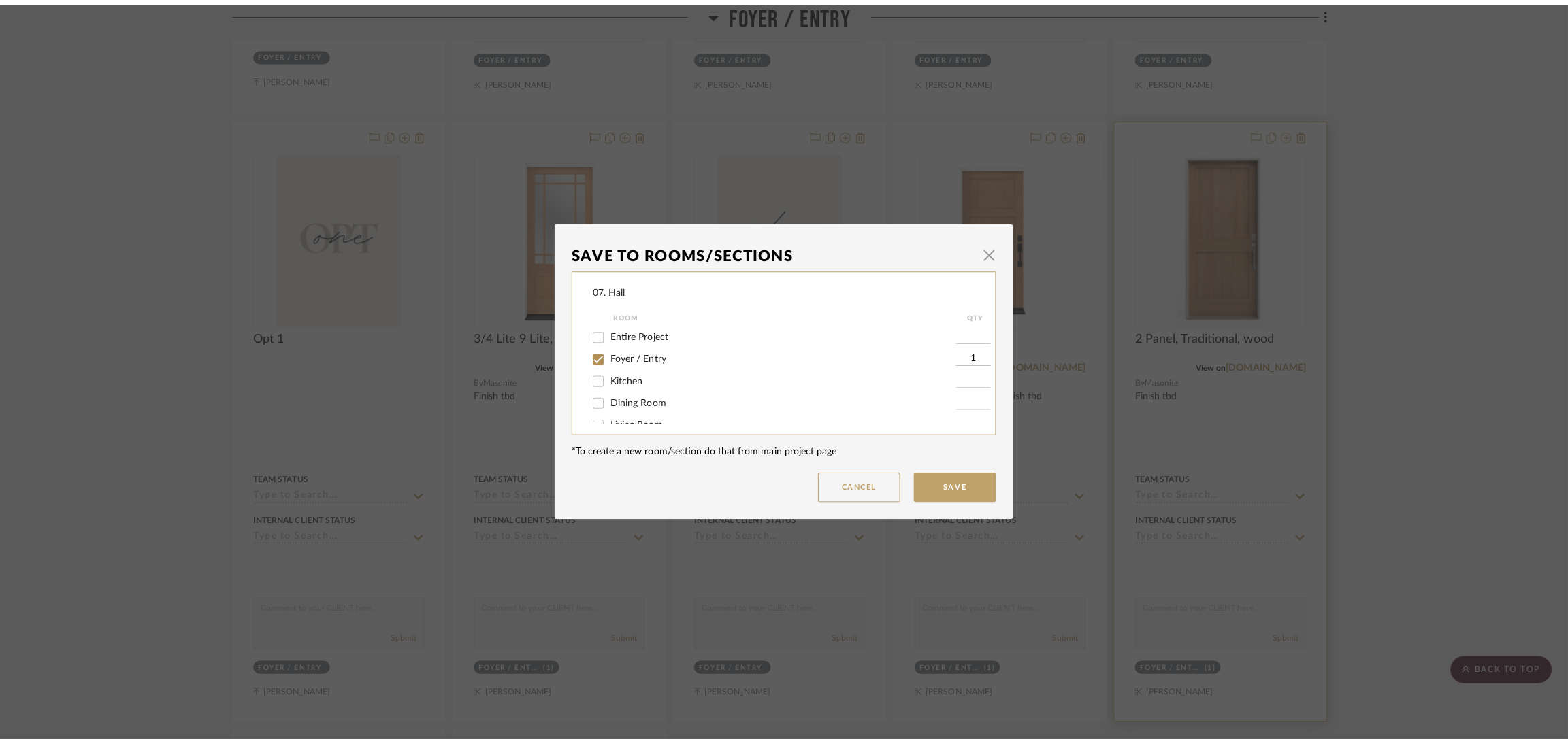
scroll to position [0, 0]
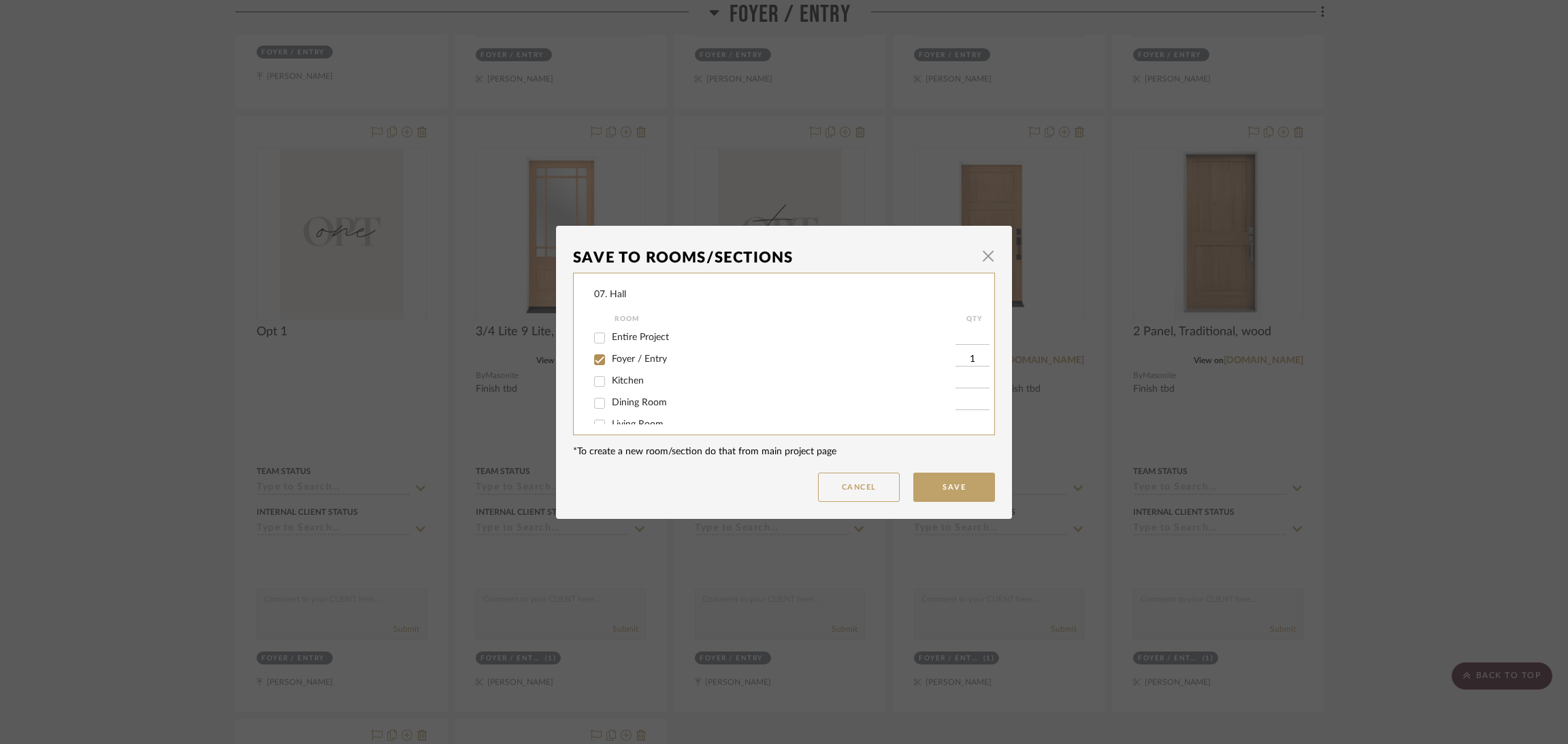
click at [620, 349] on div "Foyer / Entry" at bounding box center [775, 360] width 361 height 22
click at [628, 361] on span "Foyer / Entry" at bounding box center [638, 359] width 55 height 10
click at [610, 361] on input "Foyer / Entry" at bounding box center [599, 360] width 22 height 22
checkbox input "false"
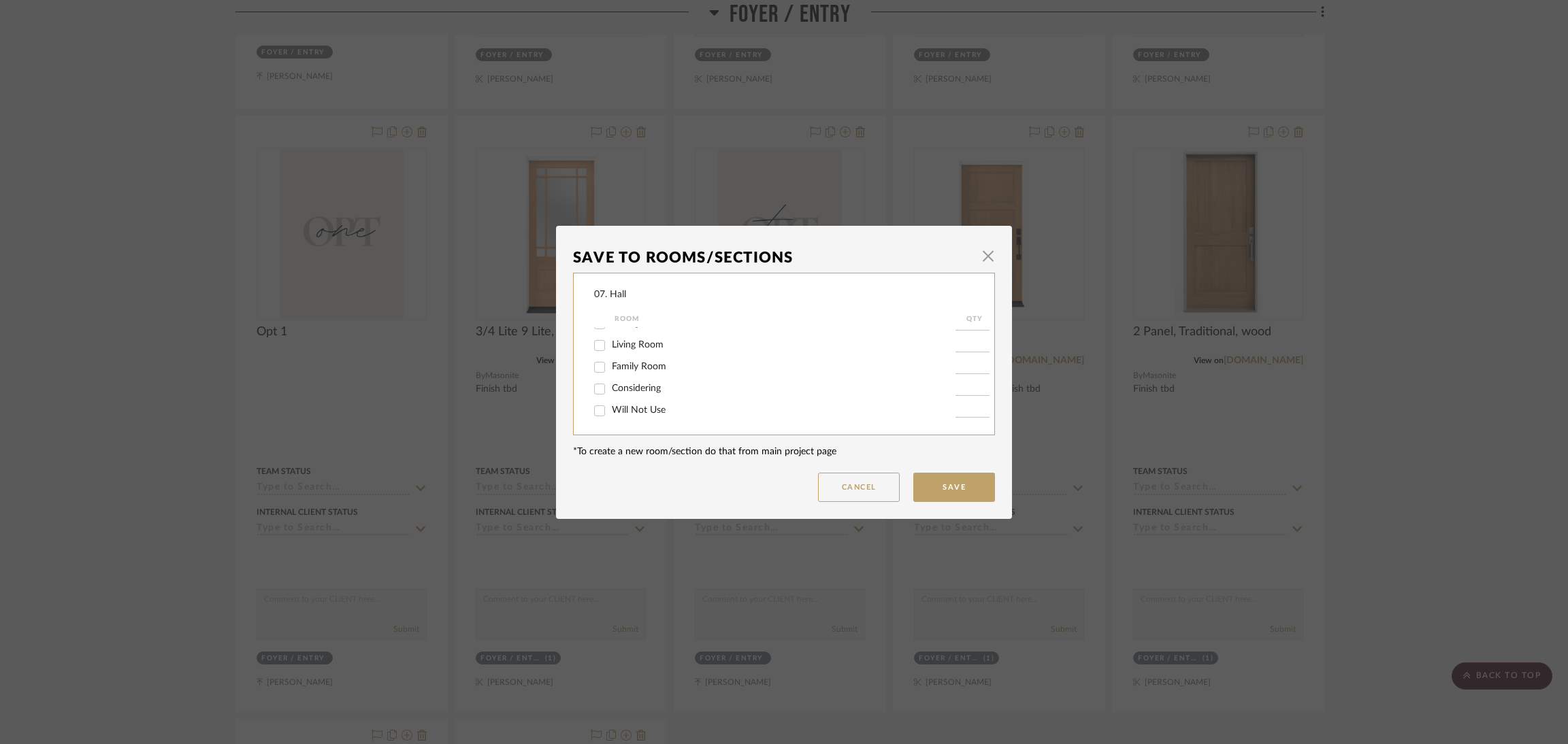
click at [636, 391] on span "Considering" at bounding box center [635, 389] width 49 height 10
click at [610, 391] on input "Considering" at bounding box center [599, 389] width 22 height 22
checkbox input "true"
type input "1"
click at [930, 484] on button "Save" at bounding box center [955, 487] width 82 height 29
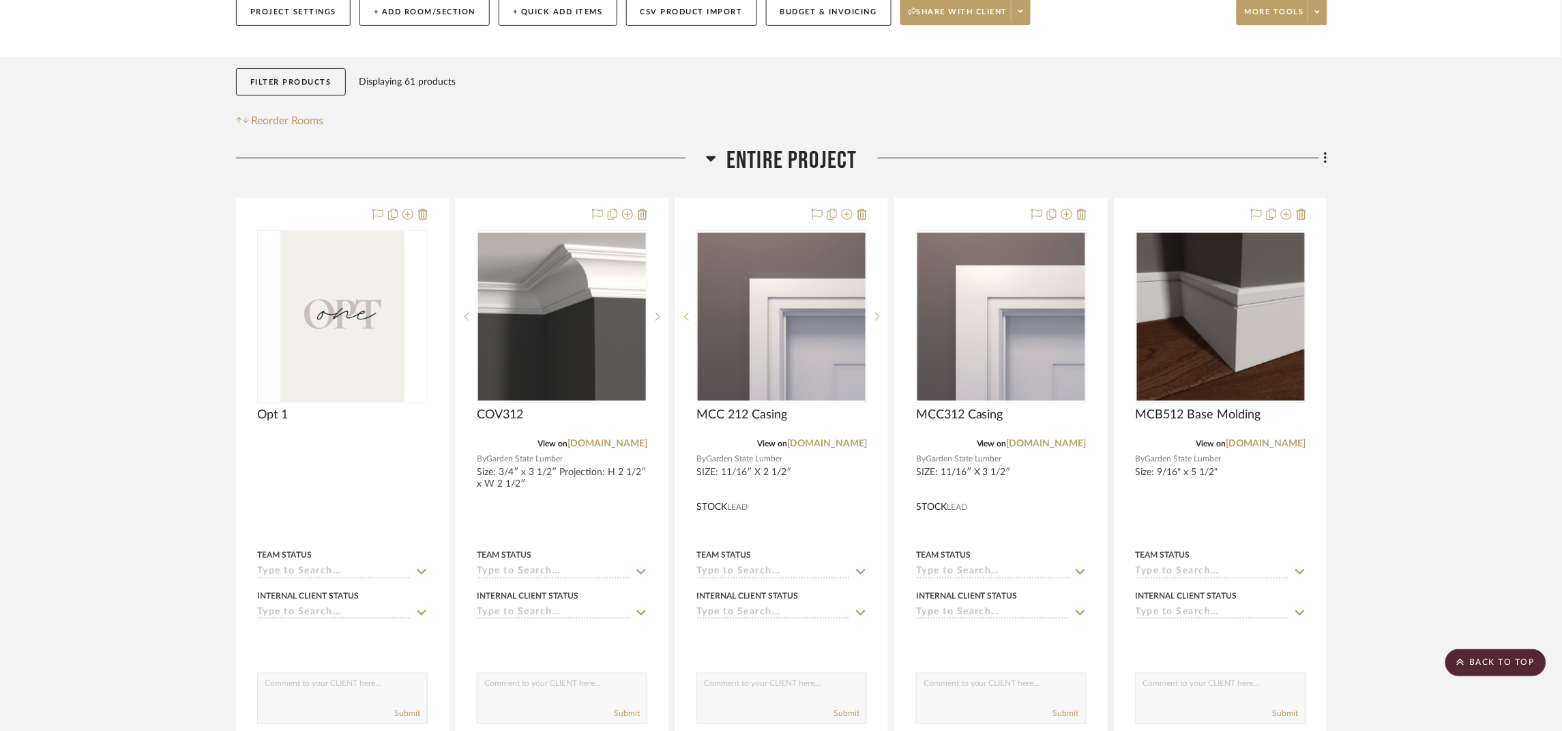
scroll to position [33, 0]
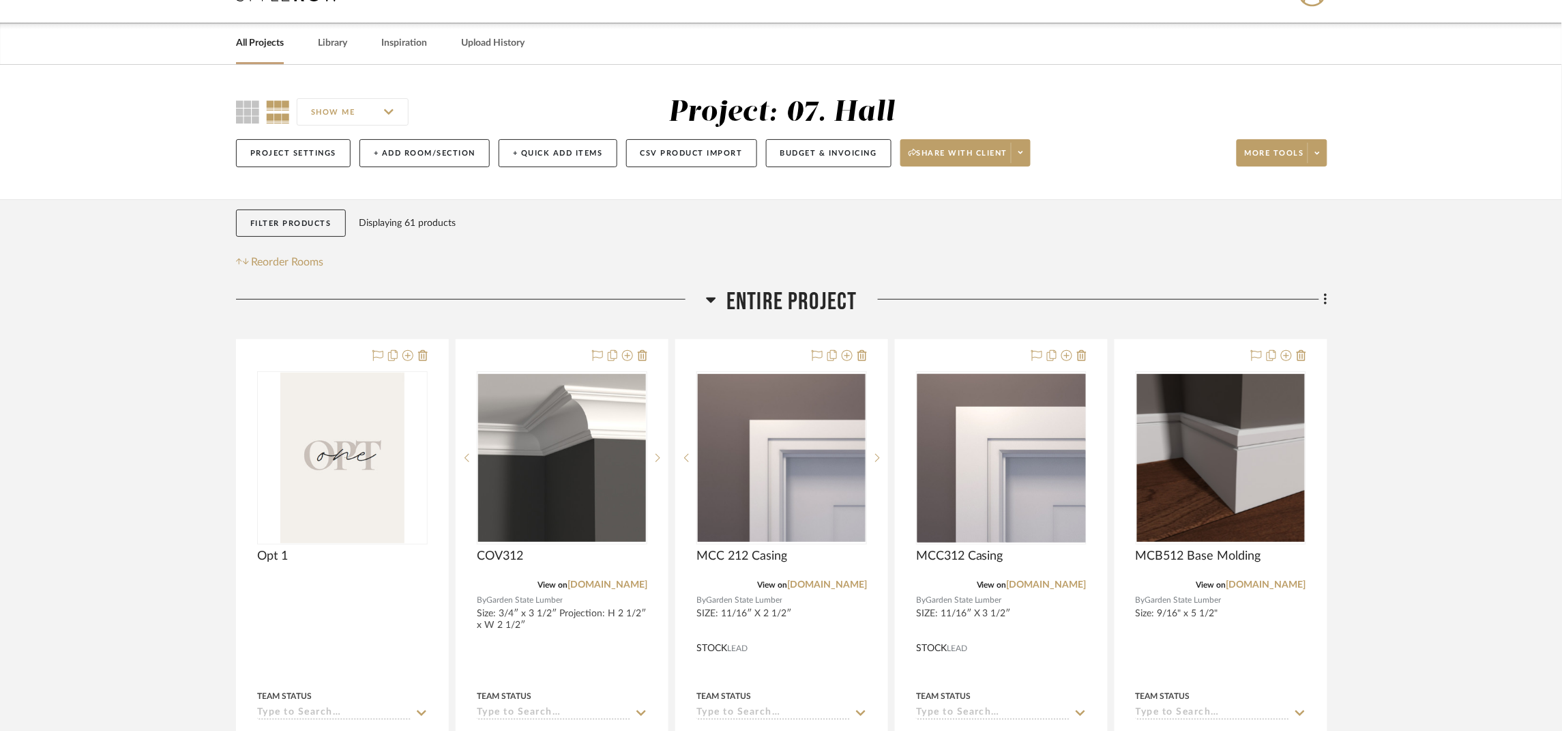
click at [793, 290] on span "Entire Project" at bounding box center [792, 301] width 131 height 29
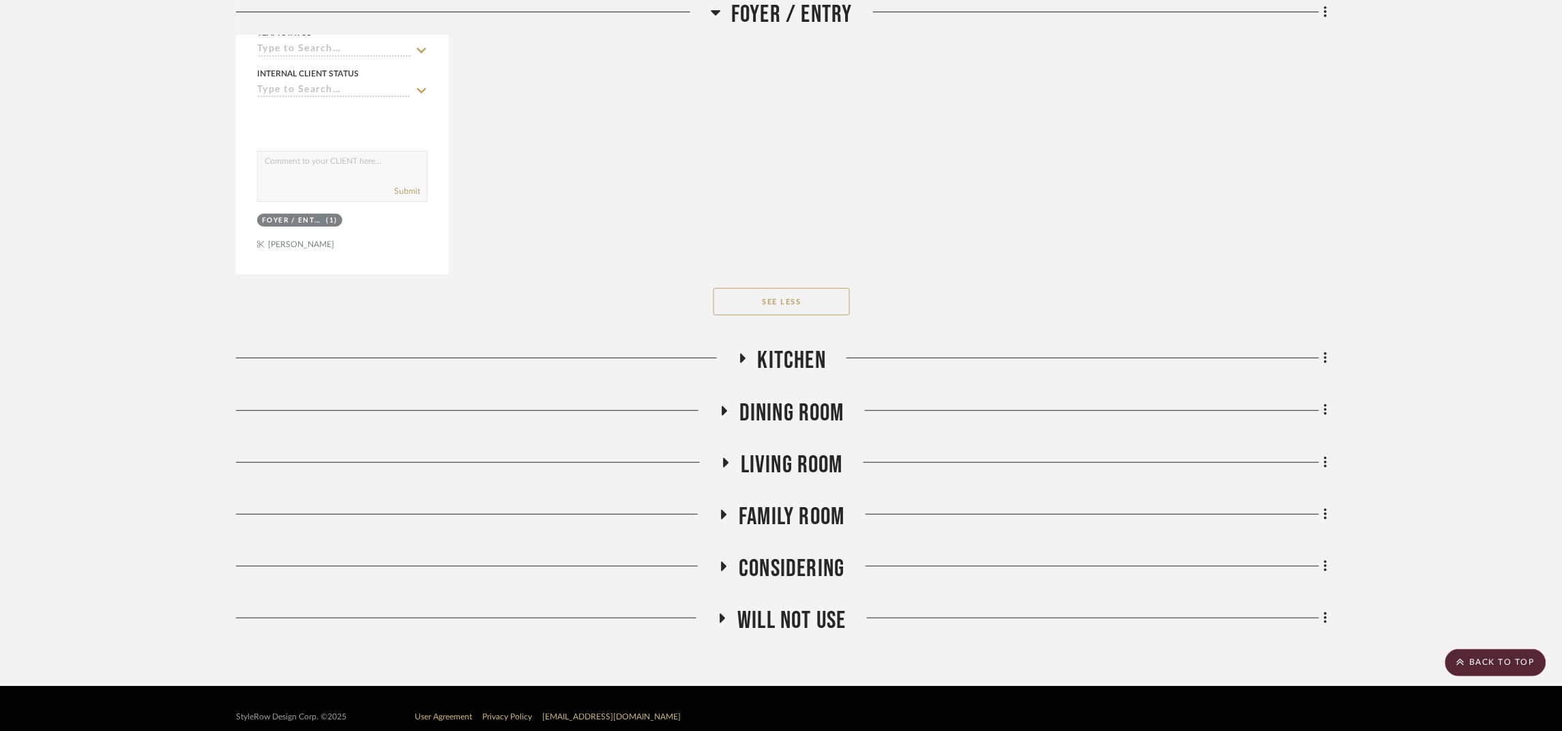
scroll to position [1982, 0]
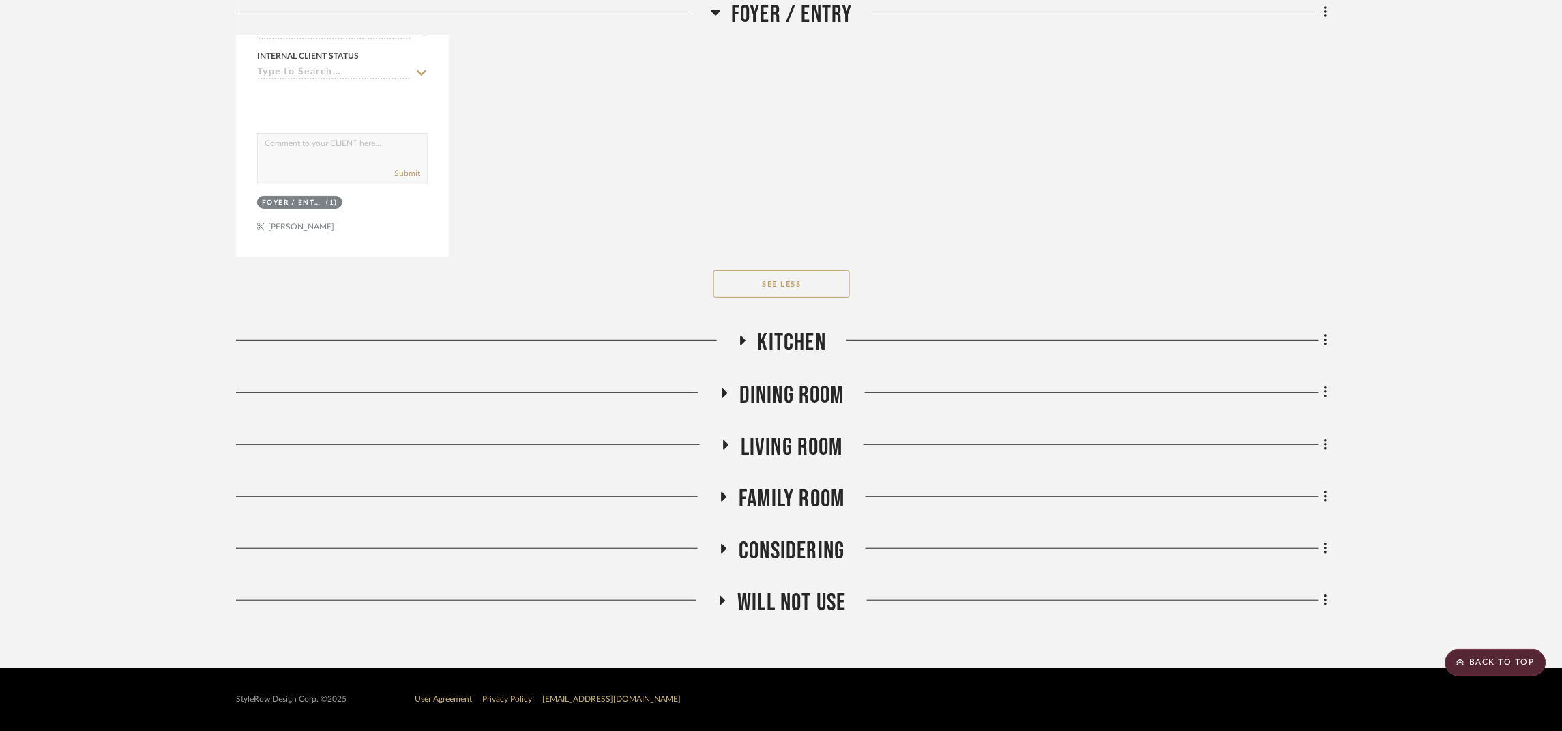
click at [815, 340] on span "Kitchen" at bounding box center [792, 342] width 68 height 29
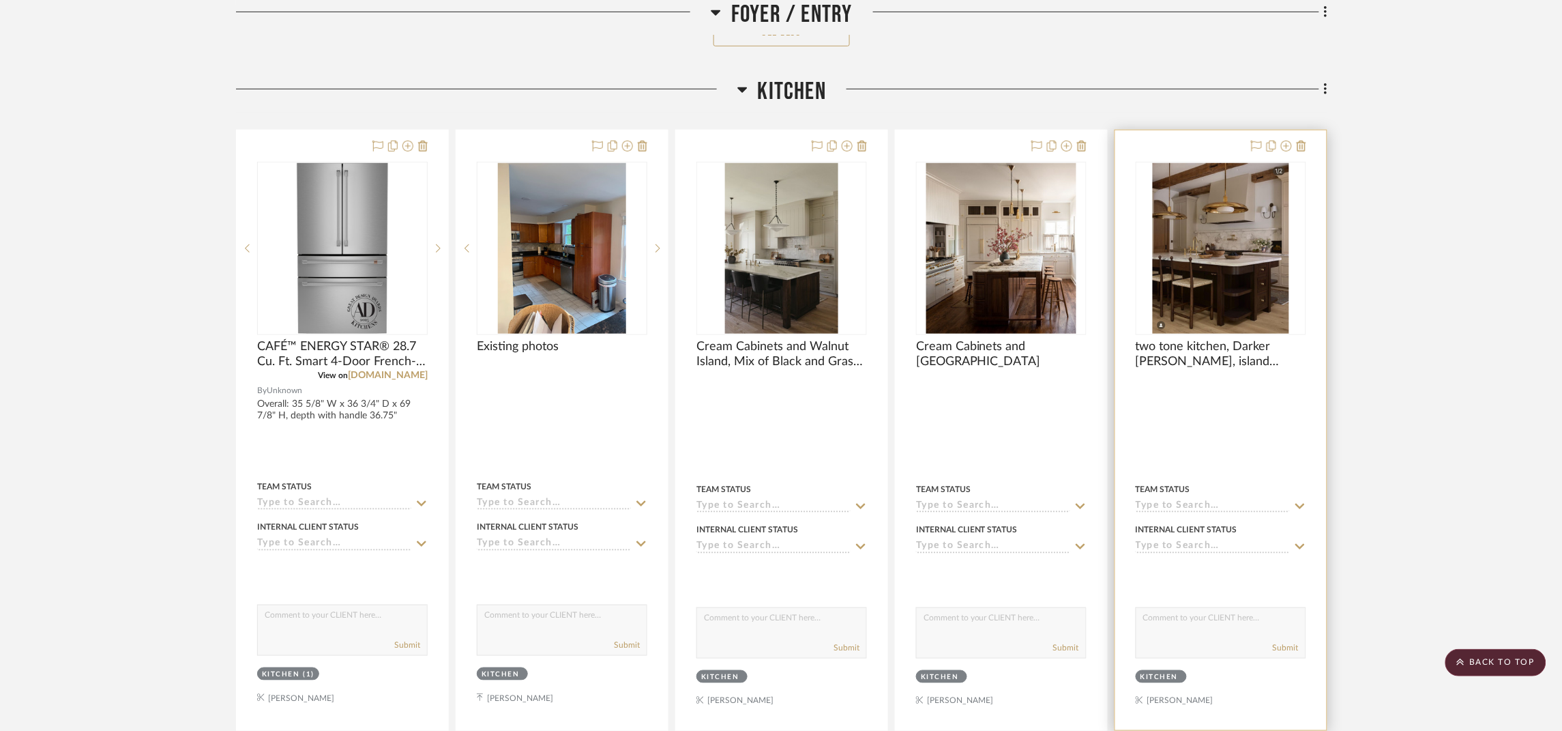
scroll to position [2289, 0]
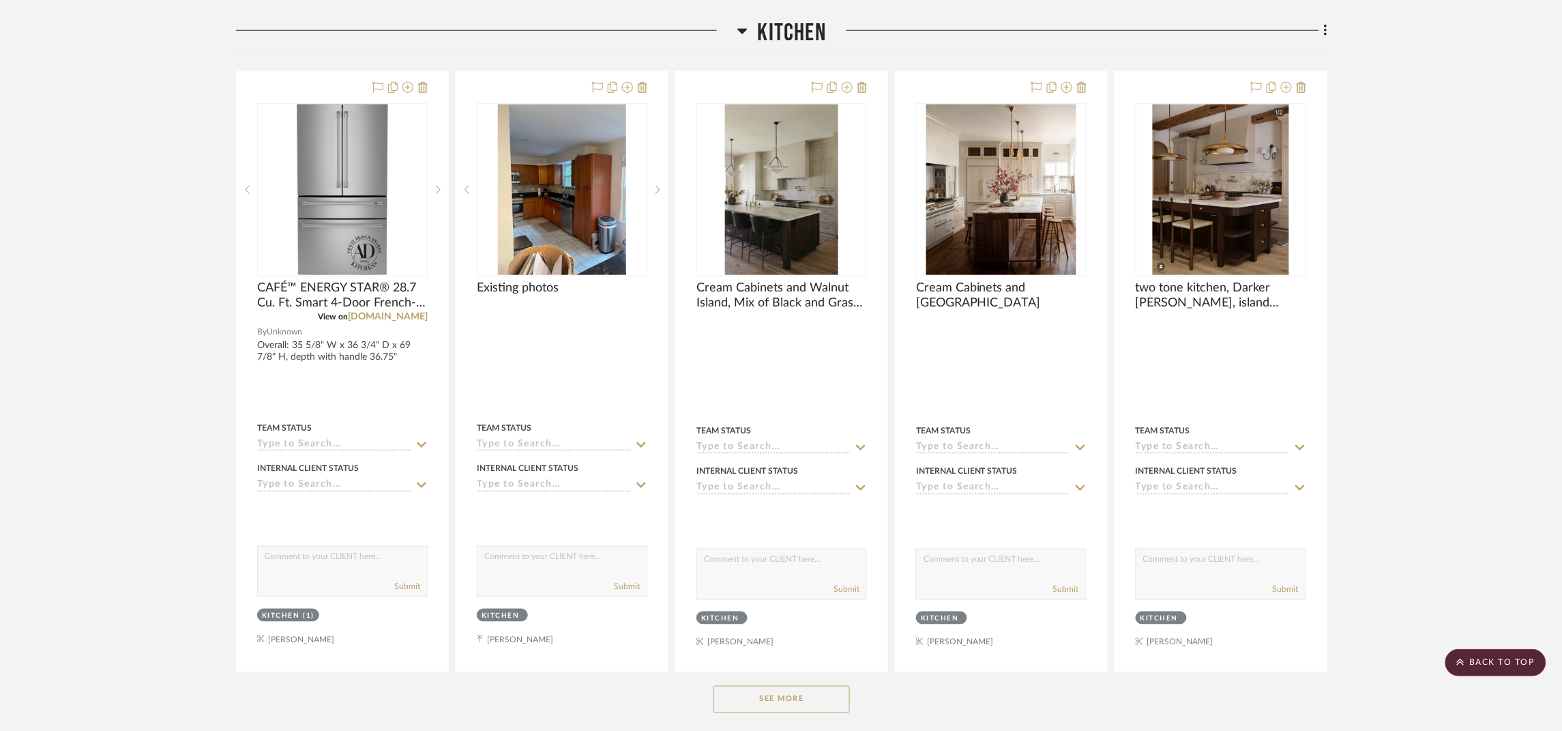
click at [792, 705] on button "See More" at bounding box center [782, 699] width 136 height 27
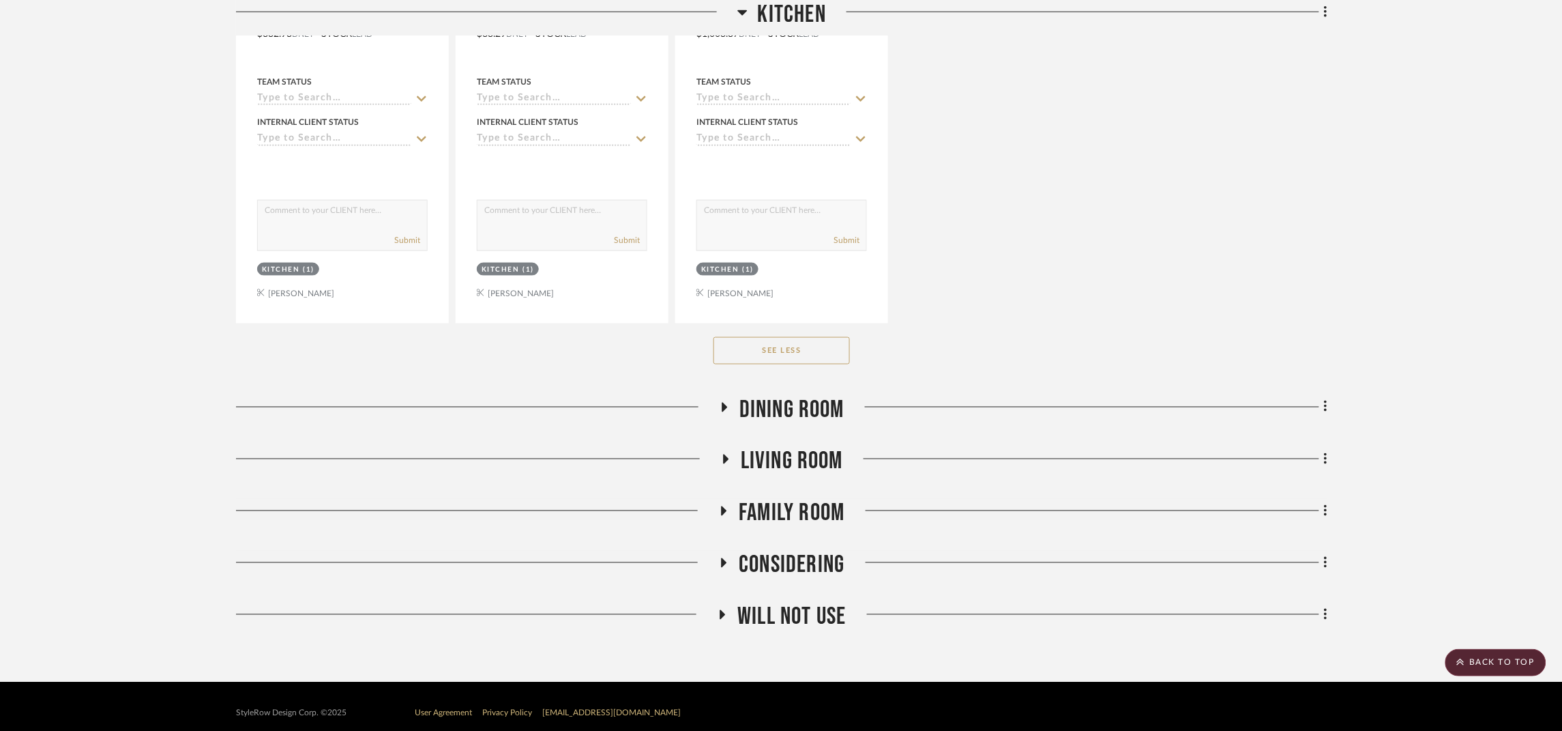
scroll to position [4474, 0]
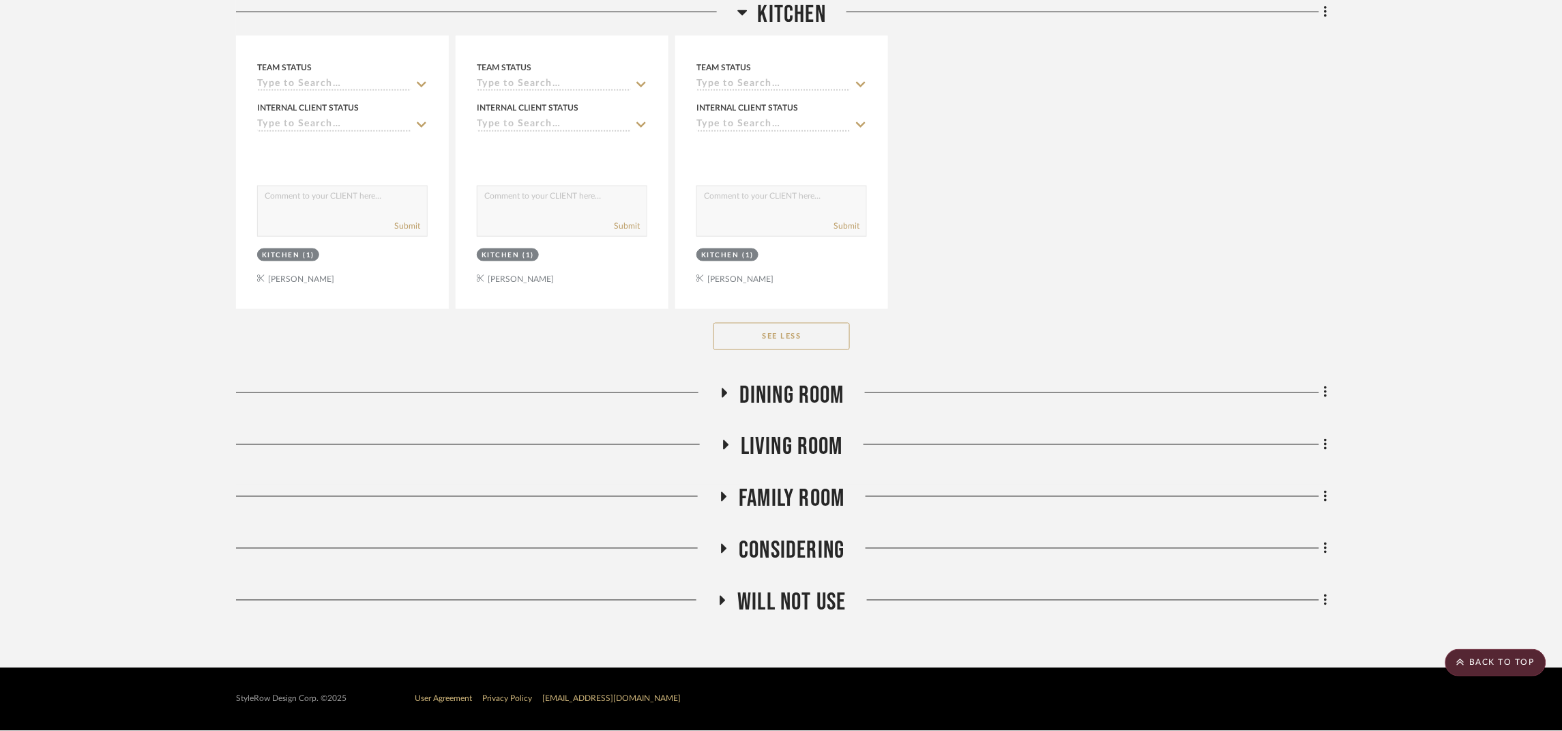
click at [788, 387] on span "Dining Room" at bounding box center [792, 395] width 105 height 29
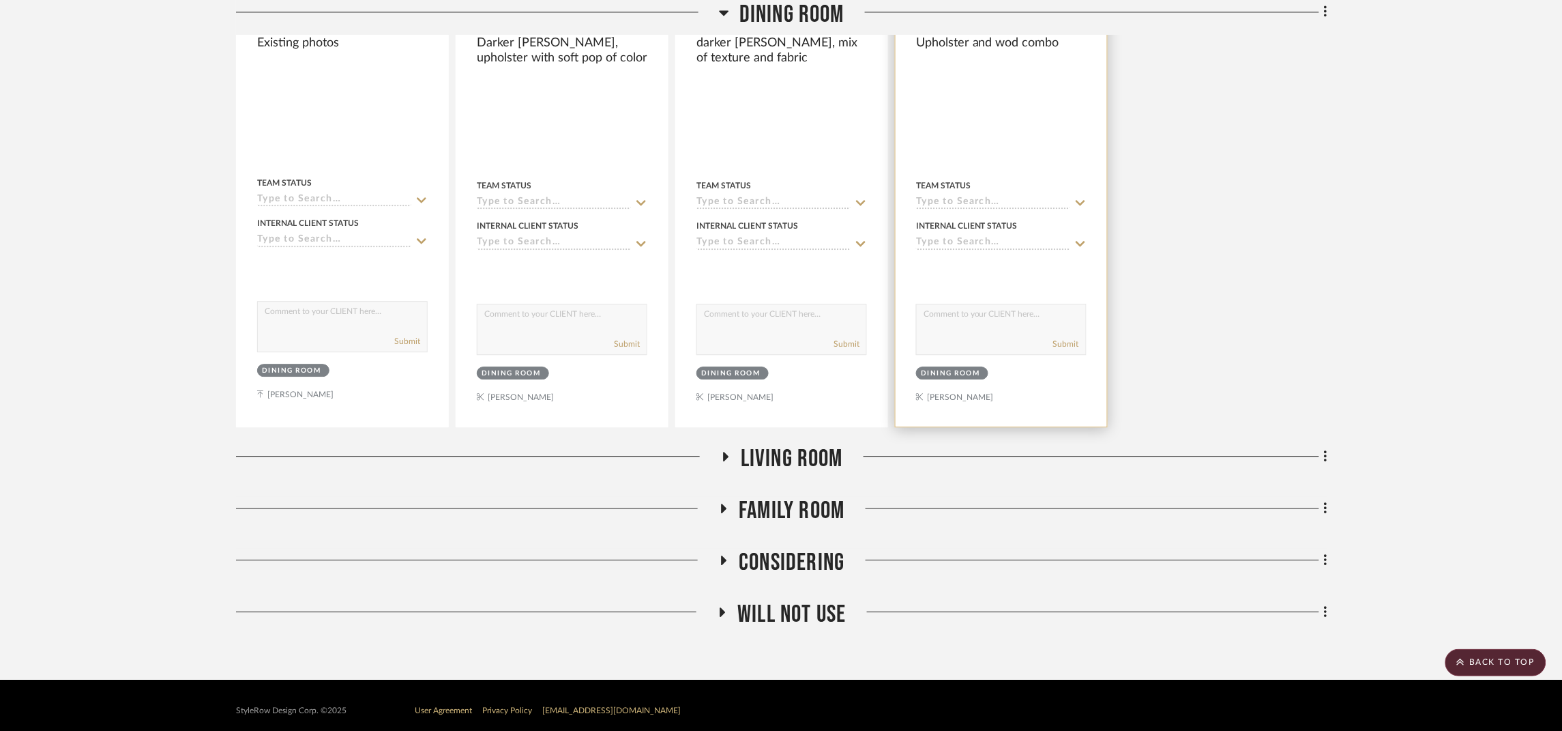
scroll to position [5093, 0]
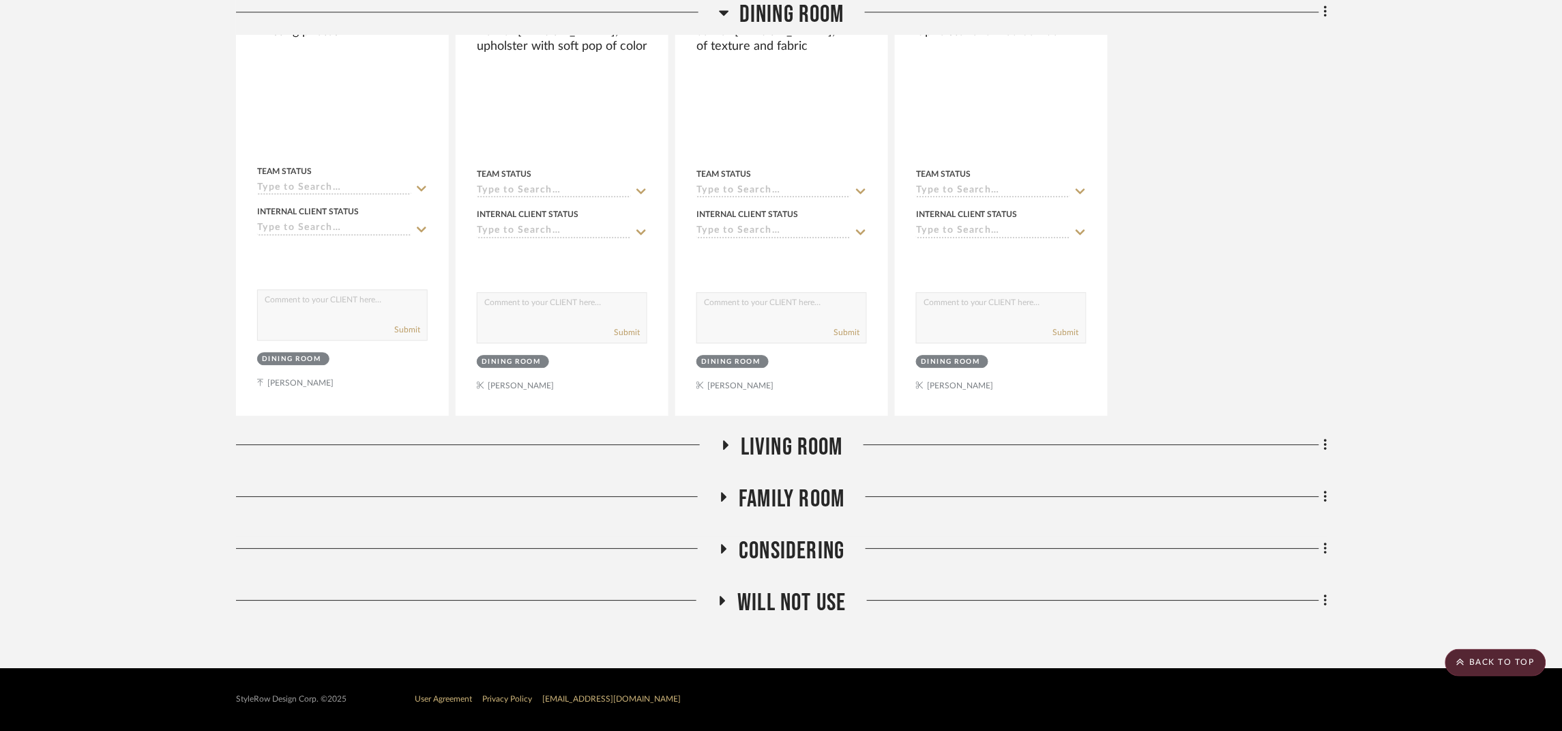
click at [832, 440] on span "Living Room" at bounding box center [792, 447] width 102 height 29
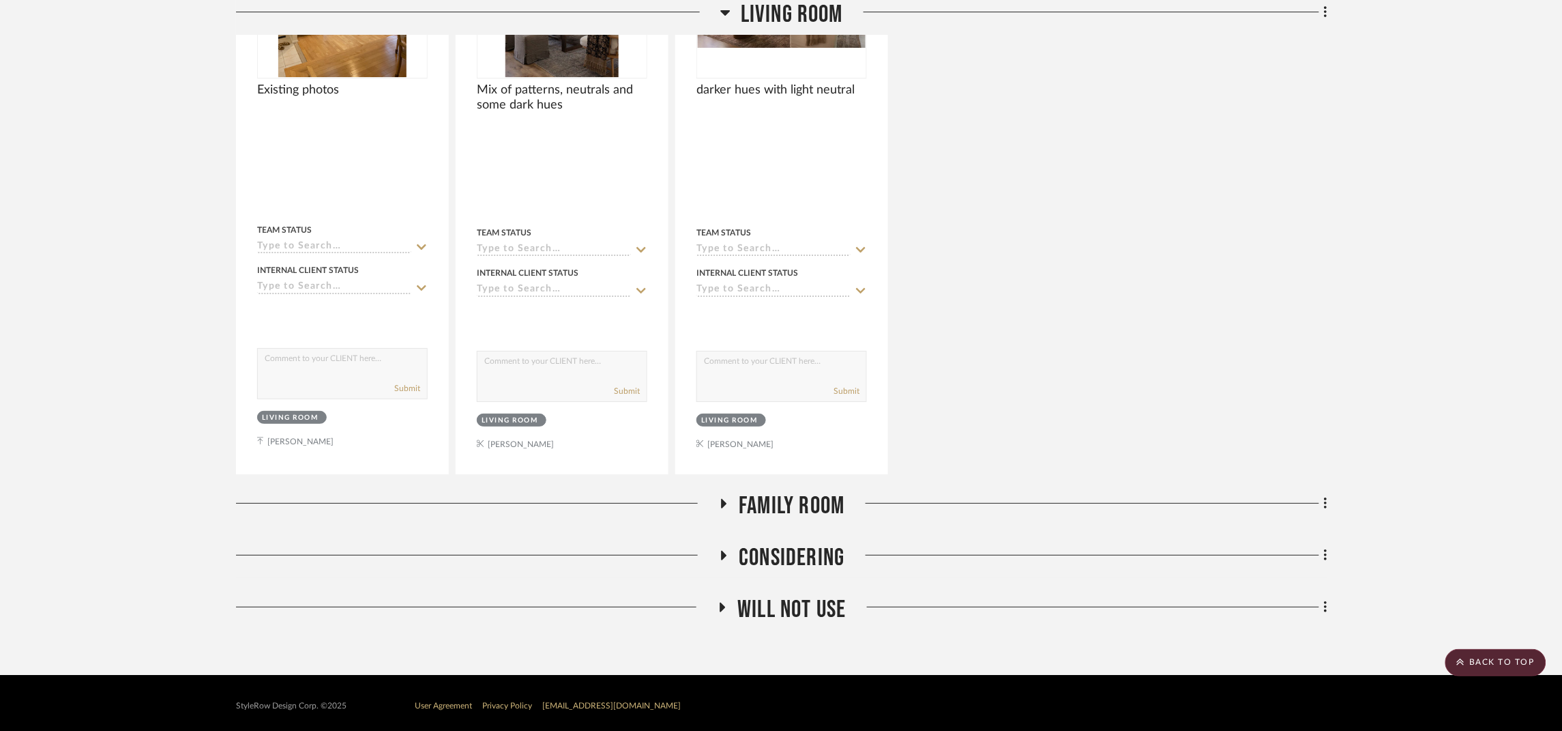
scroll to position [5713, 0]
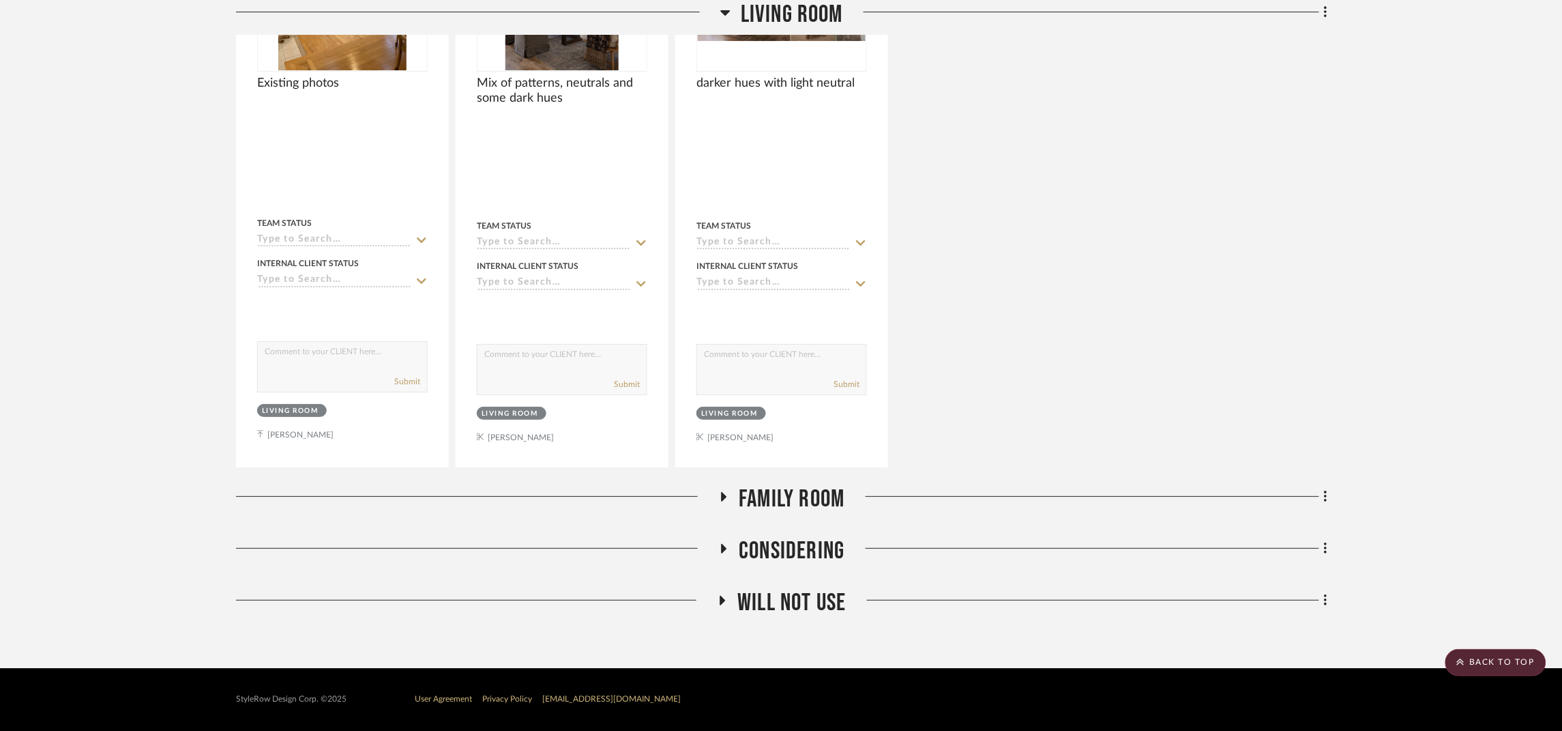
click at [761, 493] on span "Family Room" at bounding box center [792, 498] width 106 height 29
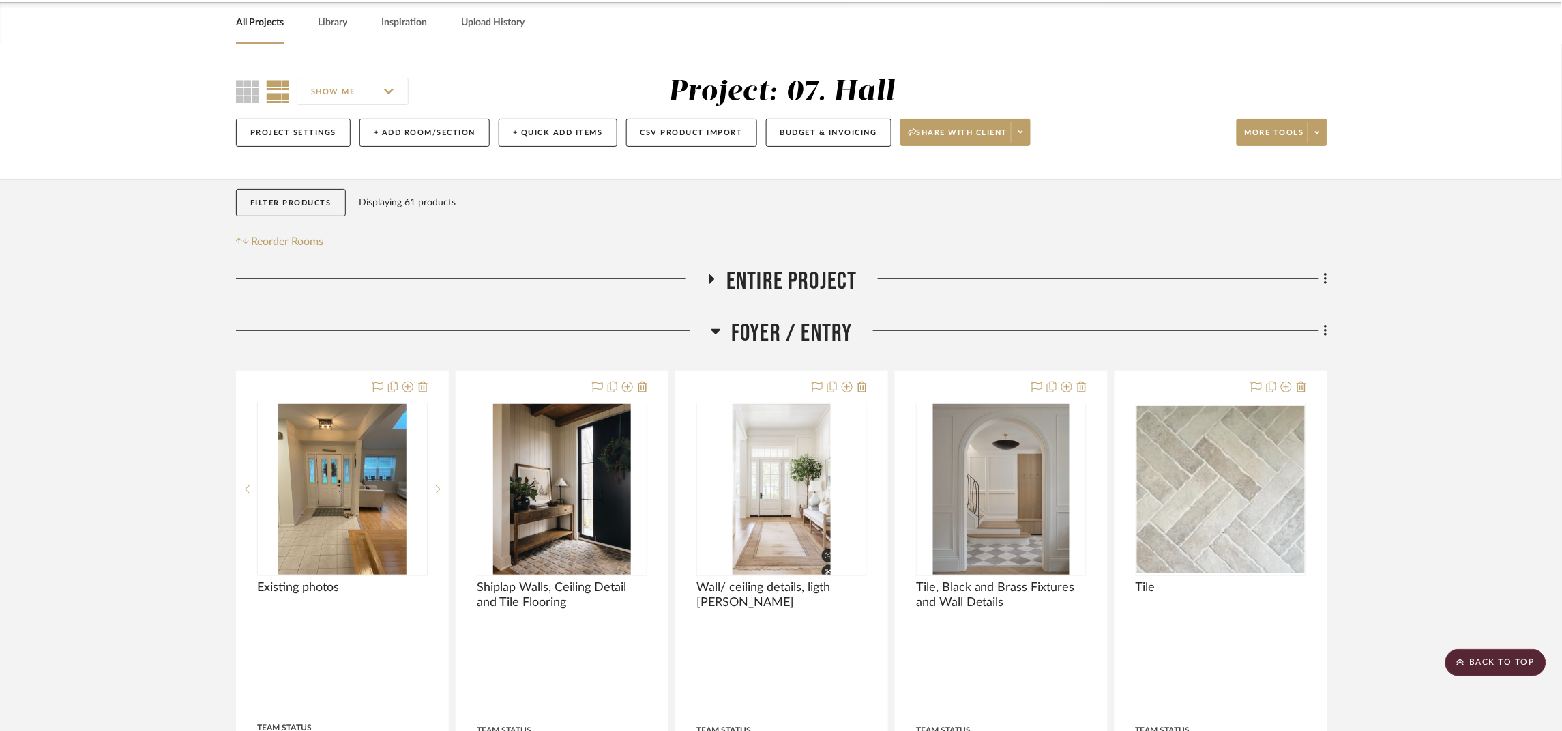
scroll to position [0, 0]
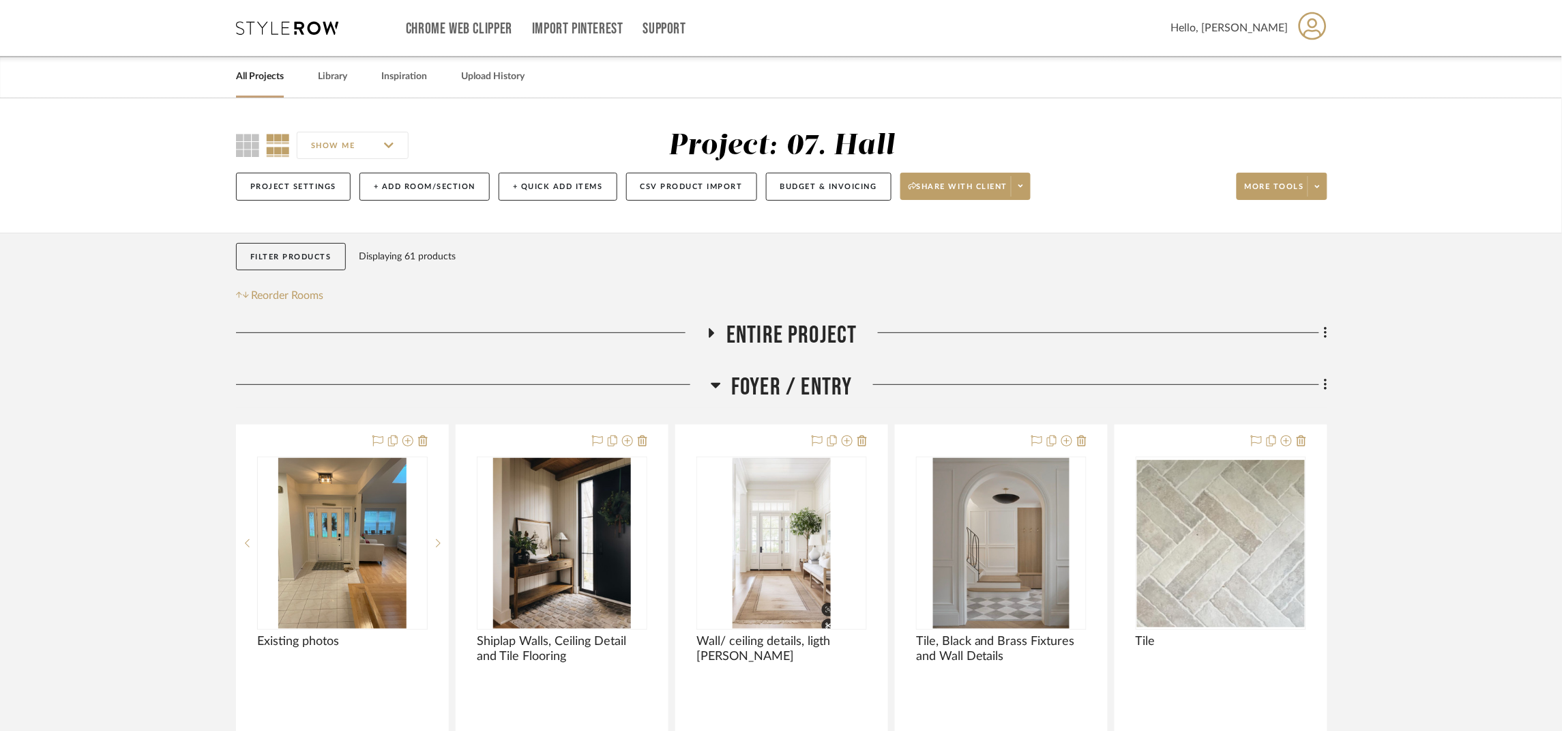
click at [816, 330] on span "Entire Project" at bounding box center [792, 335] width 131 height 29
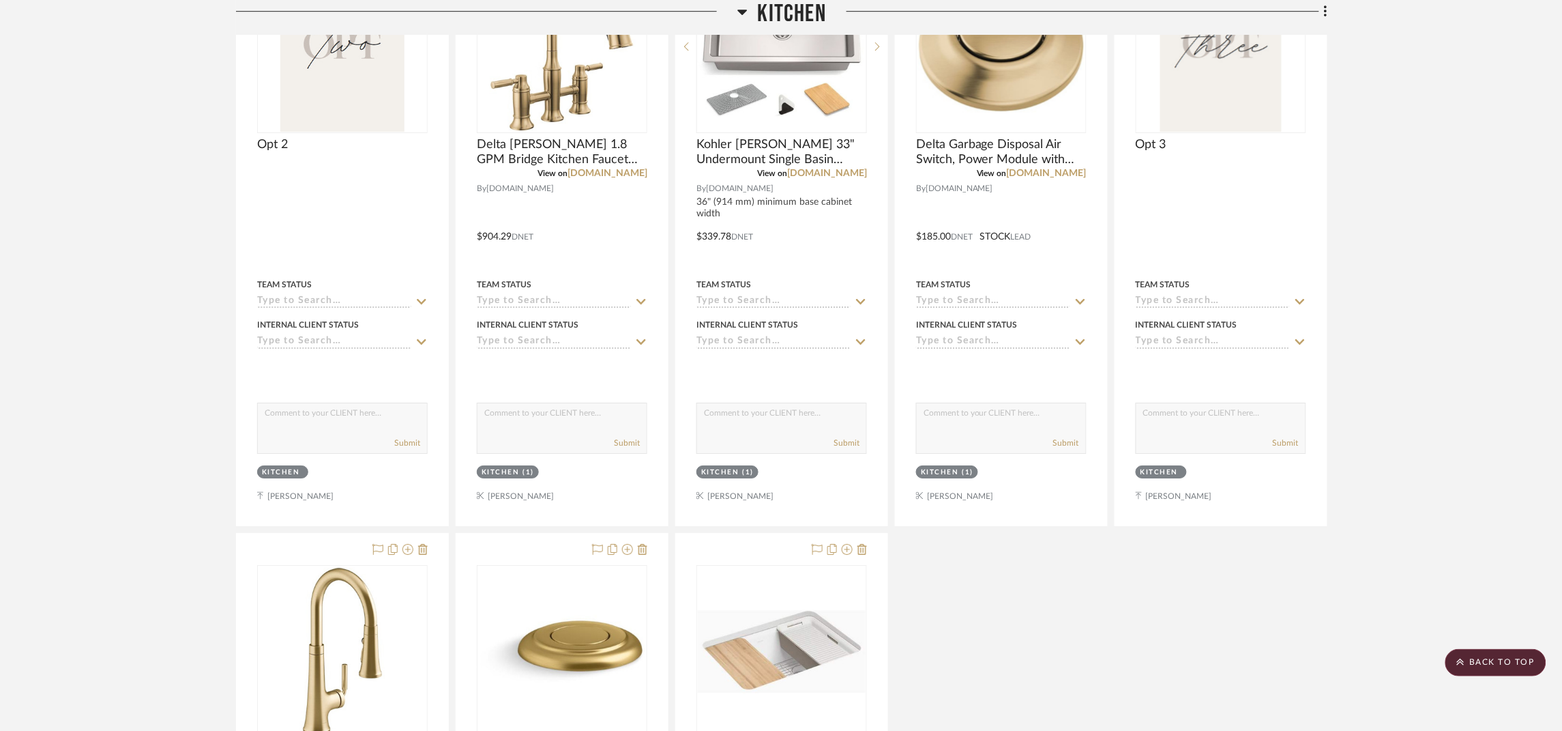
scroll to position [5834, 0]
